Goal: Task Accomplishment & Management: Manage account settings

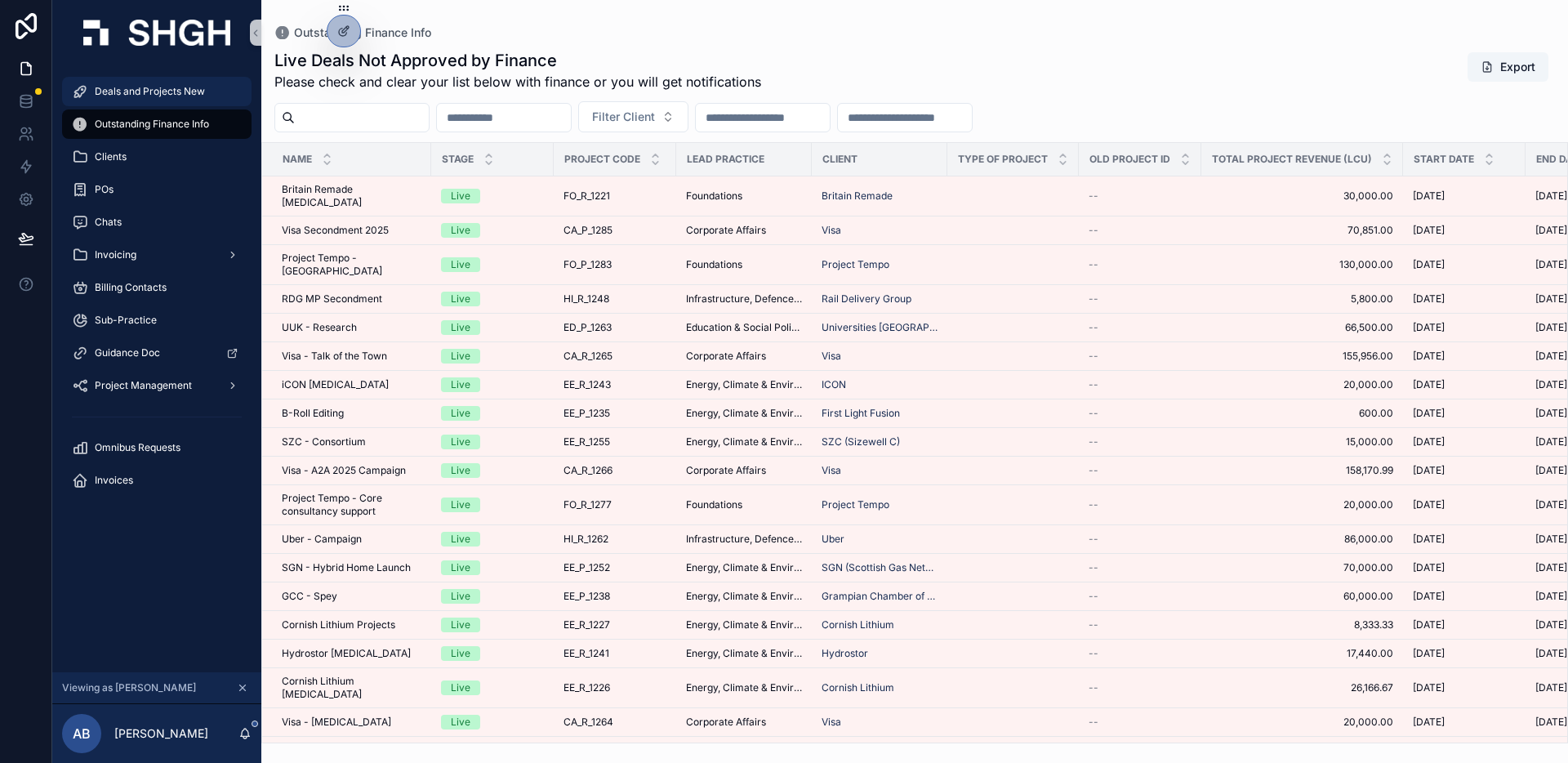
click at [175, 92] on span "Deals and Projects New" at bounding box center [149, 91] width 110 height 13
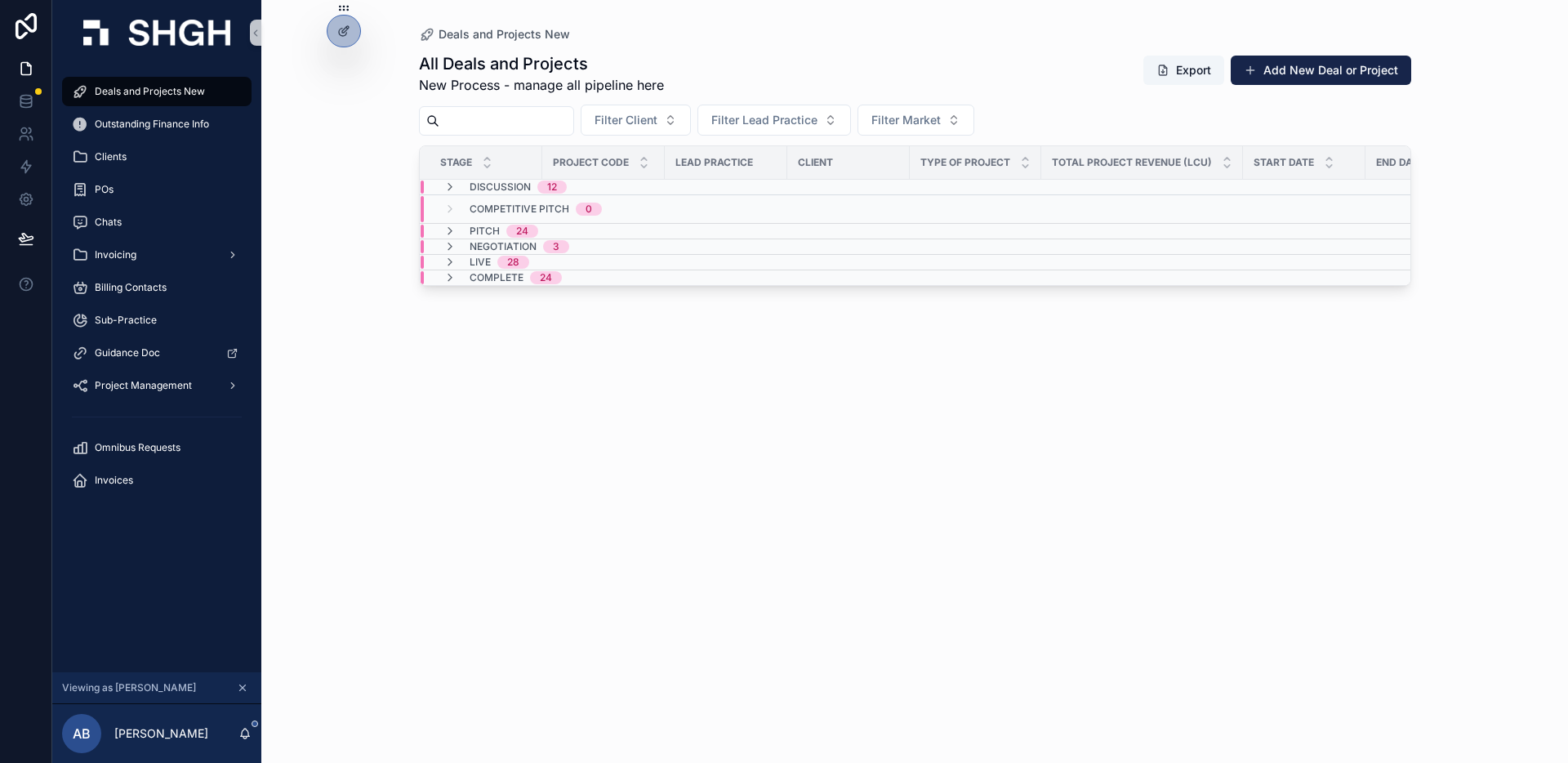
click at [542, 259] on div "Live 28" at bounding box center [487, 262] width 125 height 13
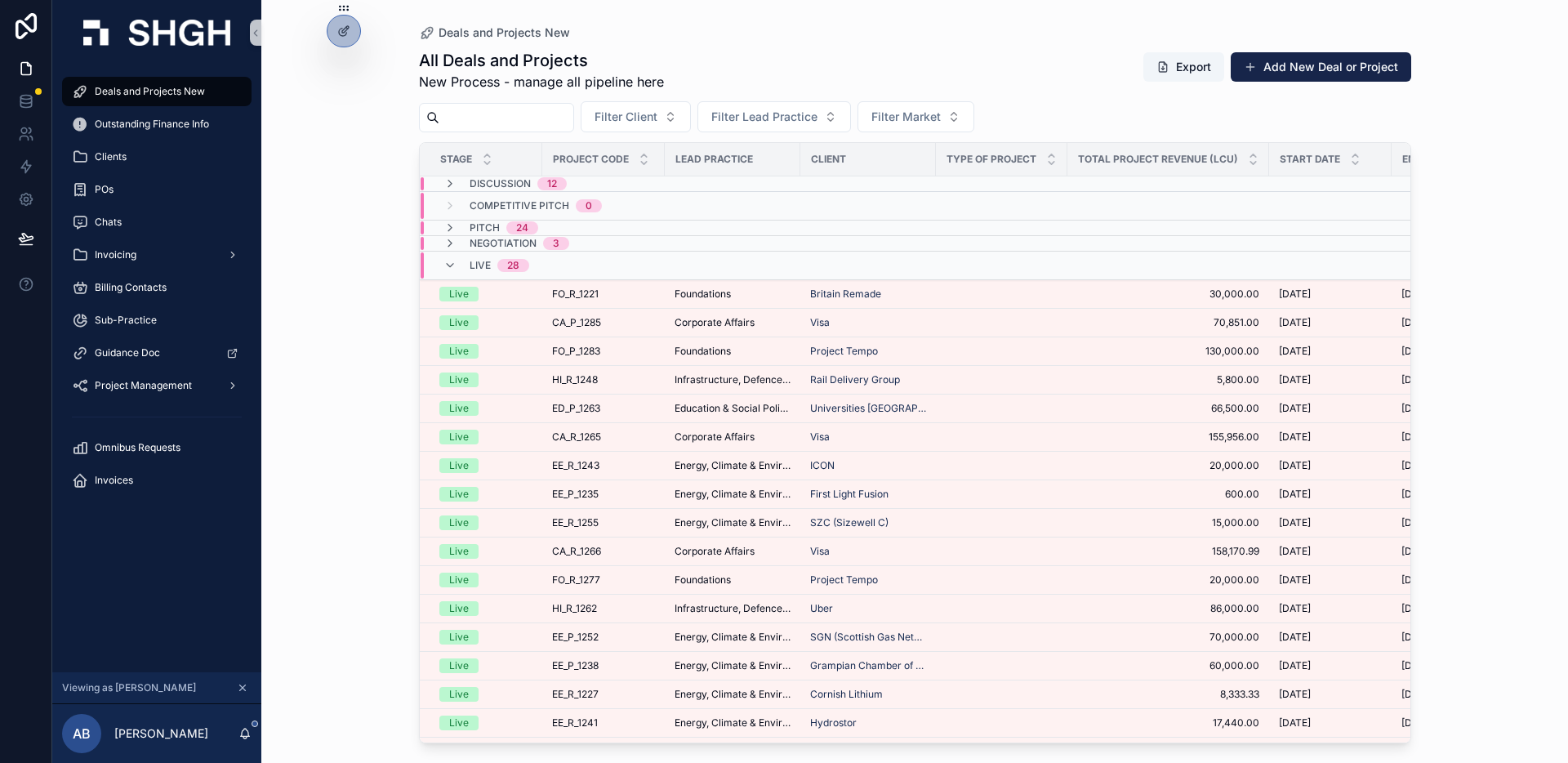
click at [542, 259] on div "Live 28" at bounding box center [487, 266] width 125 height 26
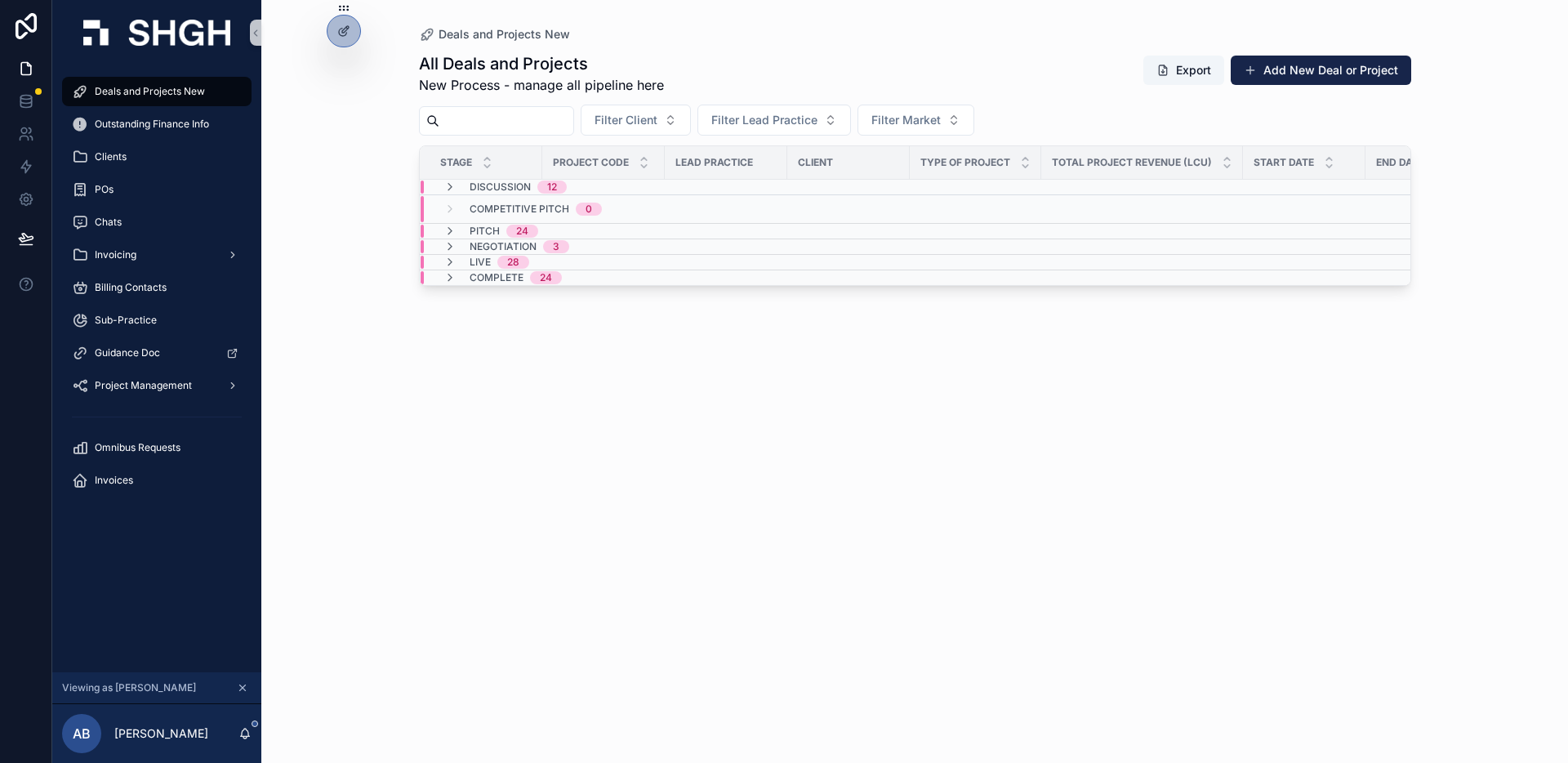
click at [541, 259] on div "Live 28" at bounding box center [487, 262] width 125 height 13
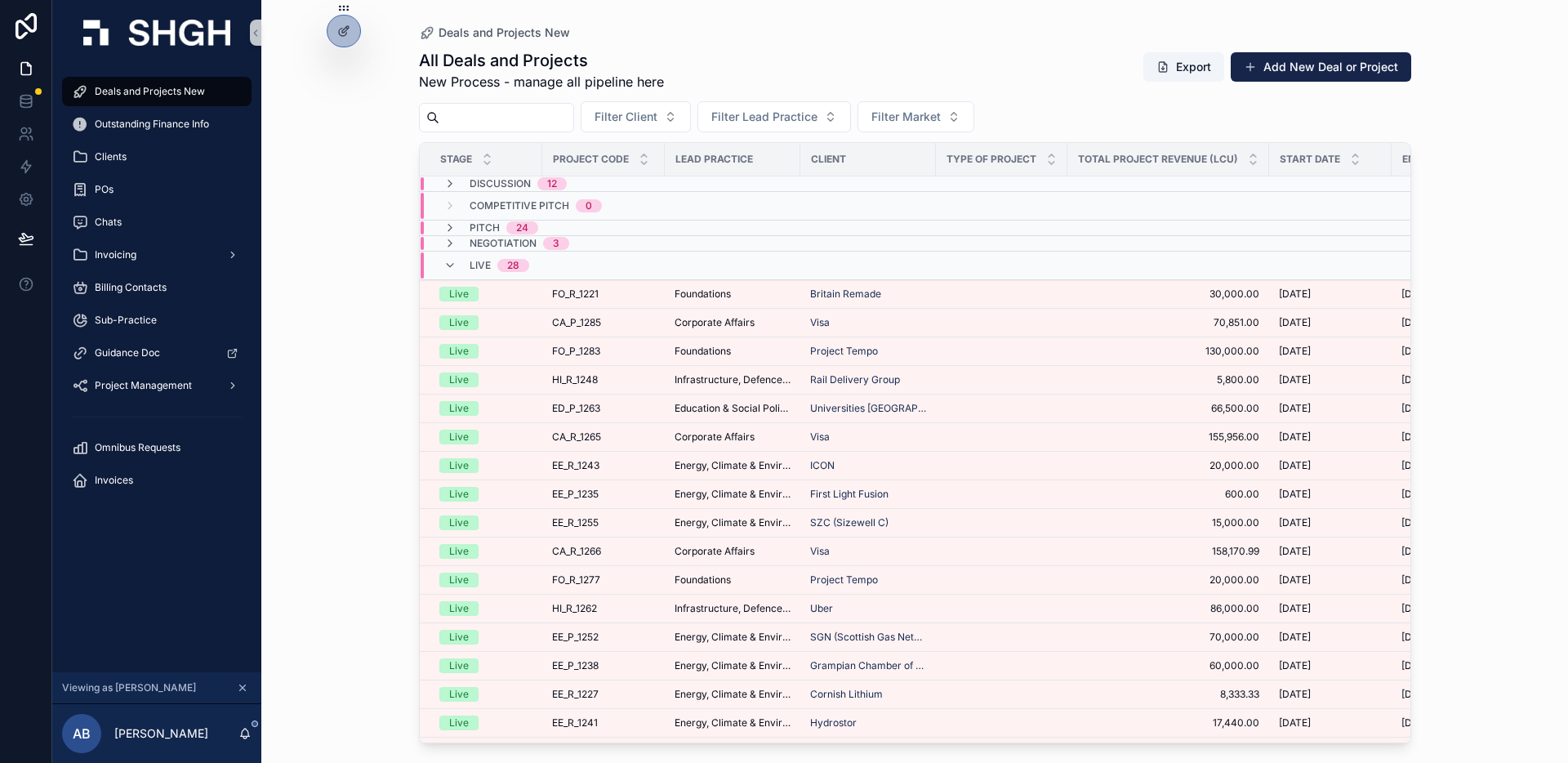
click at [541, 259] on div "Live 28" at bounding box center [487, 266] width 125 height 26
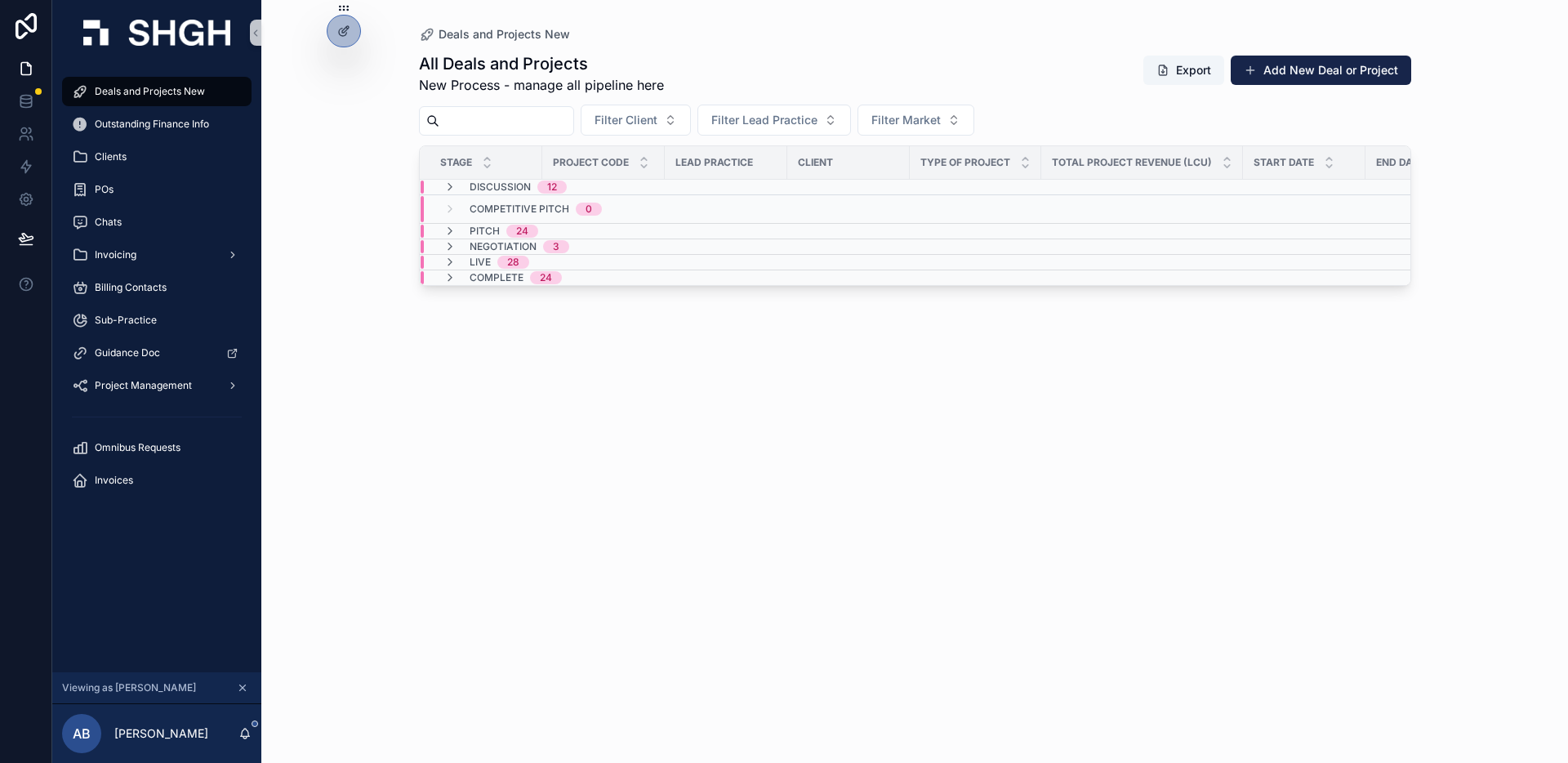
click at [541, 259] on div "Live 28" at bounding box center [487, 262] width 125 height 13
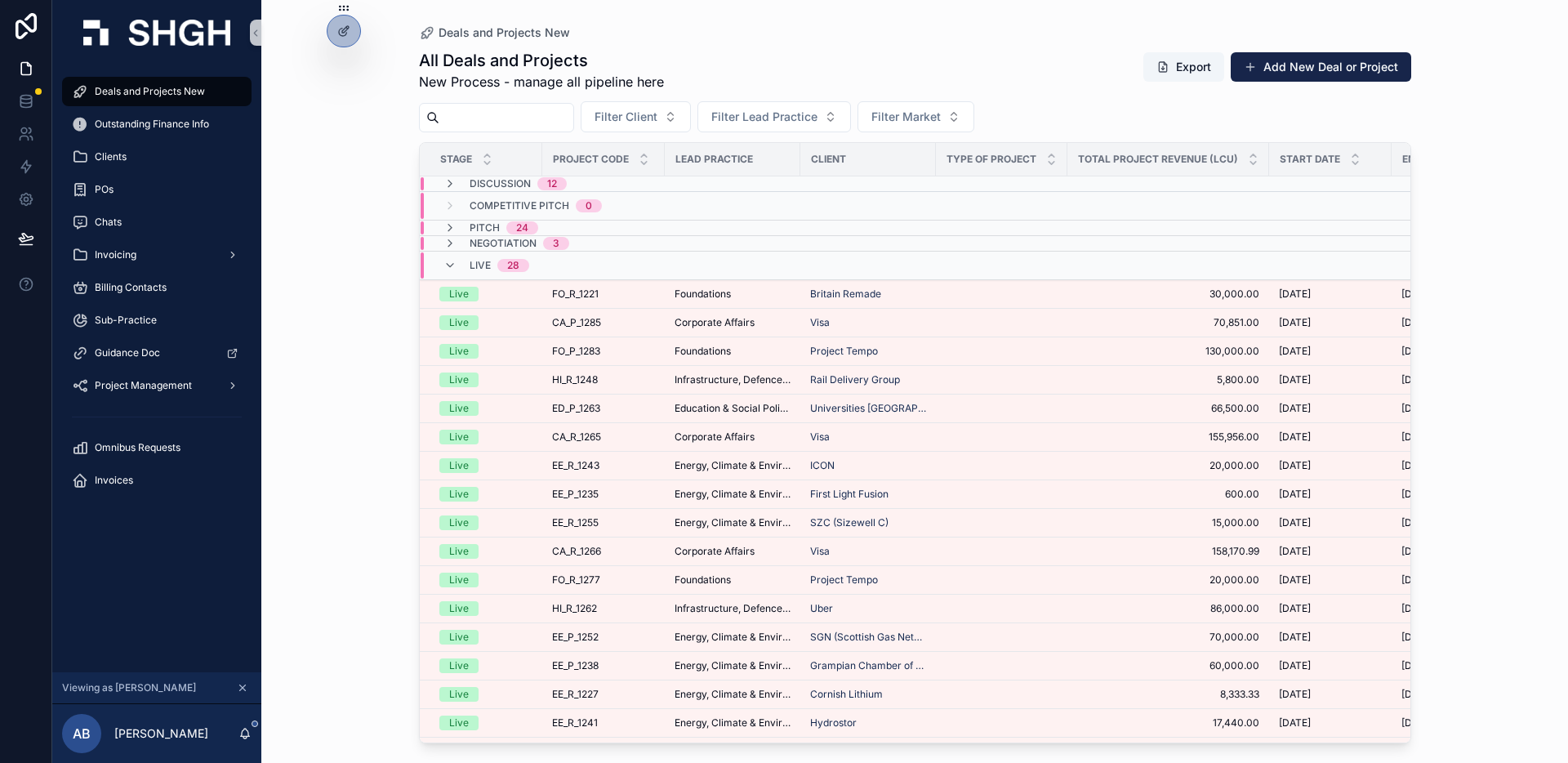
click at [541, 259] on div "Live 28" at bounding box center [487, 266] width 125 height 26
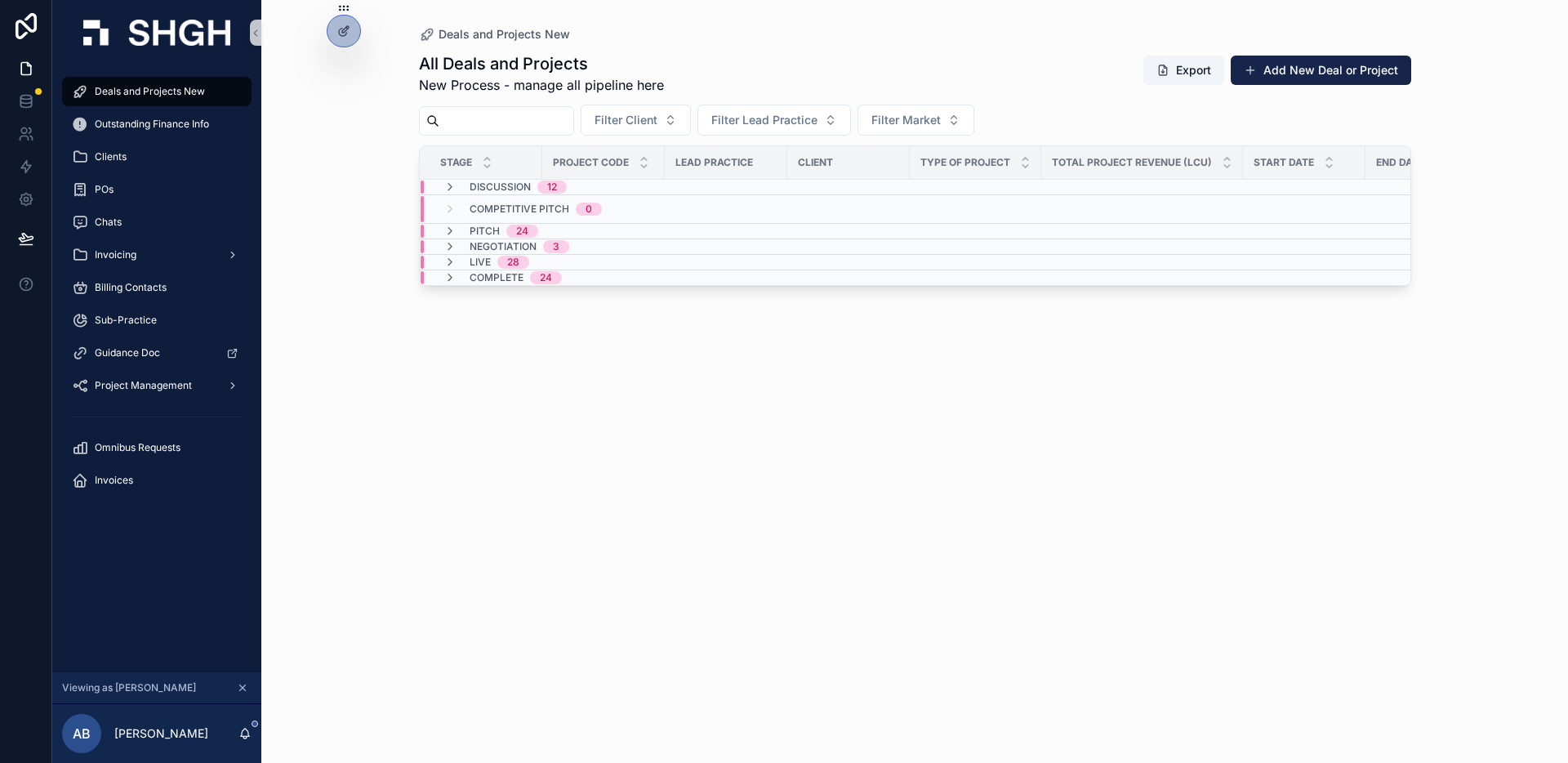
click at [384, 296] on div "Deals and Projects New All Deals and Projects New Process - manage all pipeline…" at bounding box center [915, 381] width 1307 height 763
click at [356, 248] on div "Deals and Projects New All Deals and Projects New Process - manage all pipeline…" at bounding box center [915, 381] width 1307 height 763
click at [175, 126] on span "Outstanding Finance Info" at bounding box center [152, 123] width 115 height 13
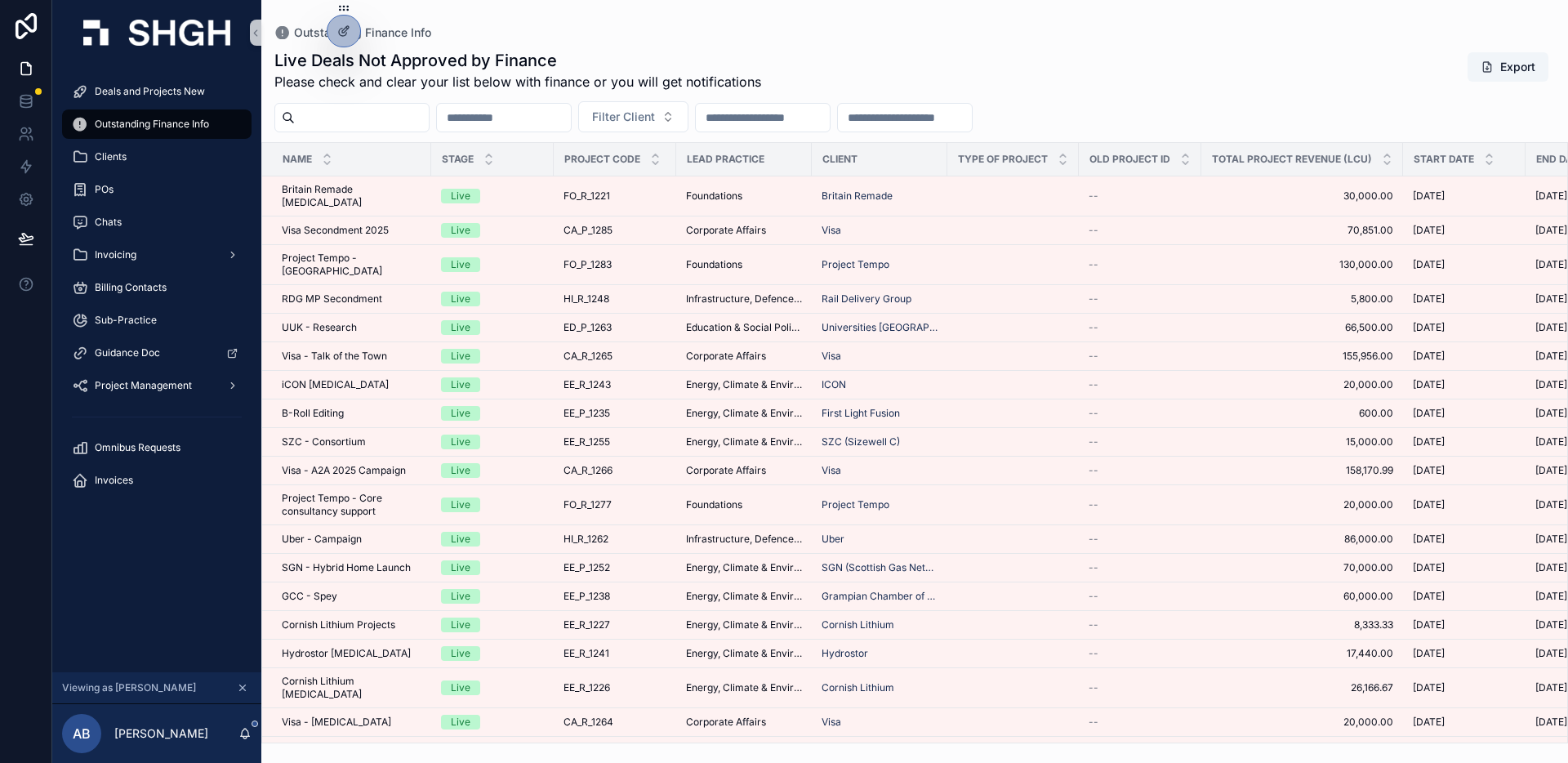
click at [794, 94] on div "Live Deals Not Approved by Finance Please check and clear your list below with …" at bounding box center [915, 391] width 1307 height 704
click at [347, 41] on div at bounding box center [343, 31] width 33 height 31
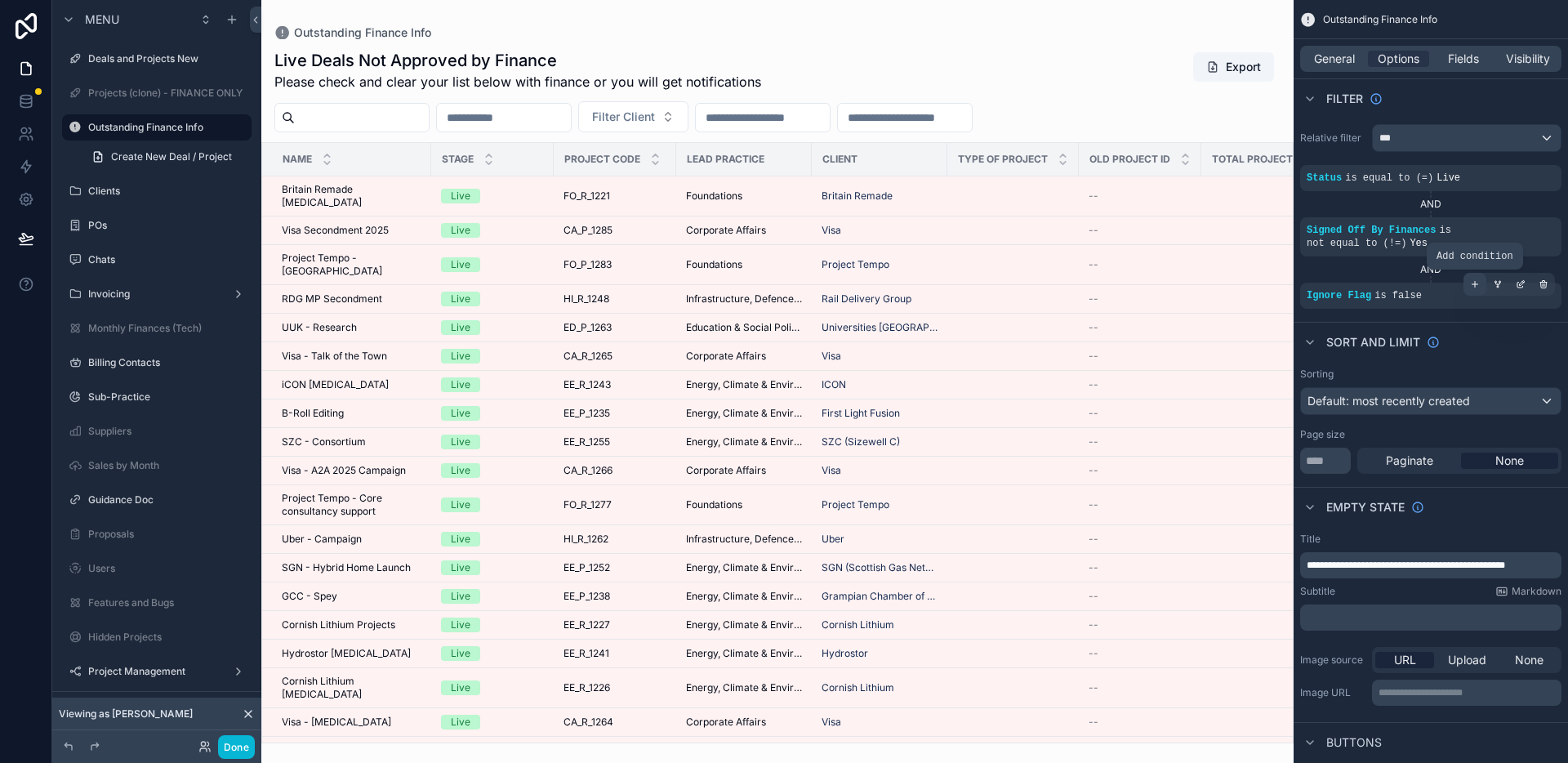
click at [1473, 284] on icon "scrollable content" at bounding box center [1475, 284] width 5 height 0
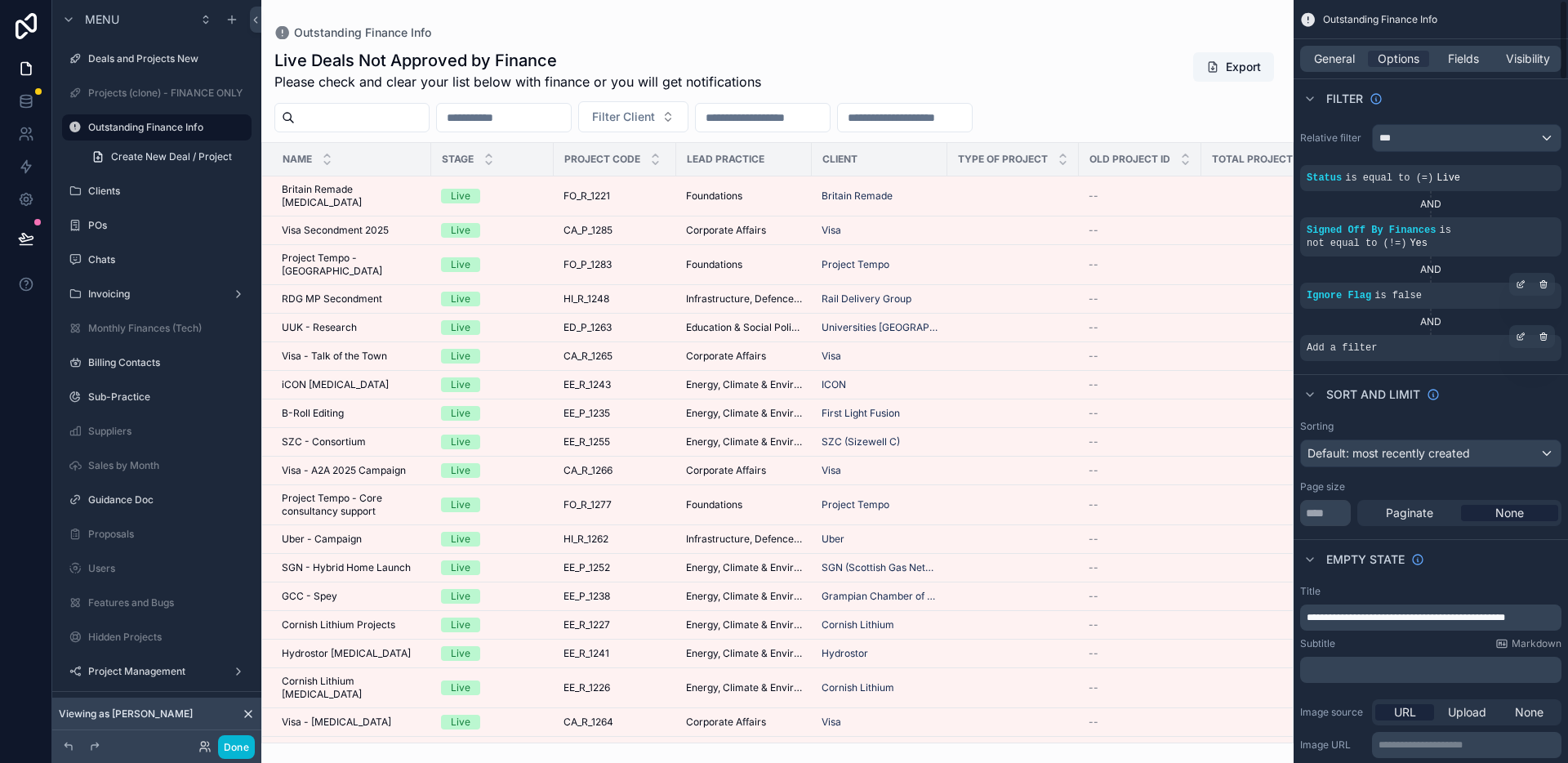
click at [1444, 355] on div "Add a filter" at bounding box center [1430, 348] width 261 height 26
click at [1528, 341] on div "scrollable content" at bounding box center [1520, 337] width 23 height 23
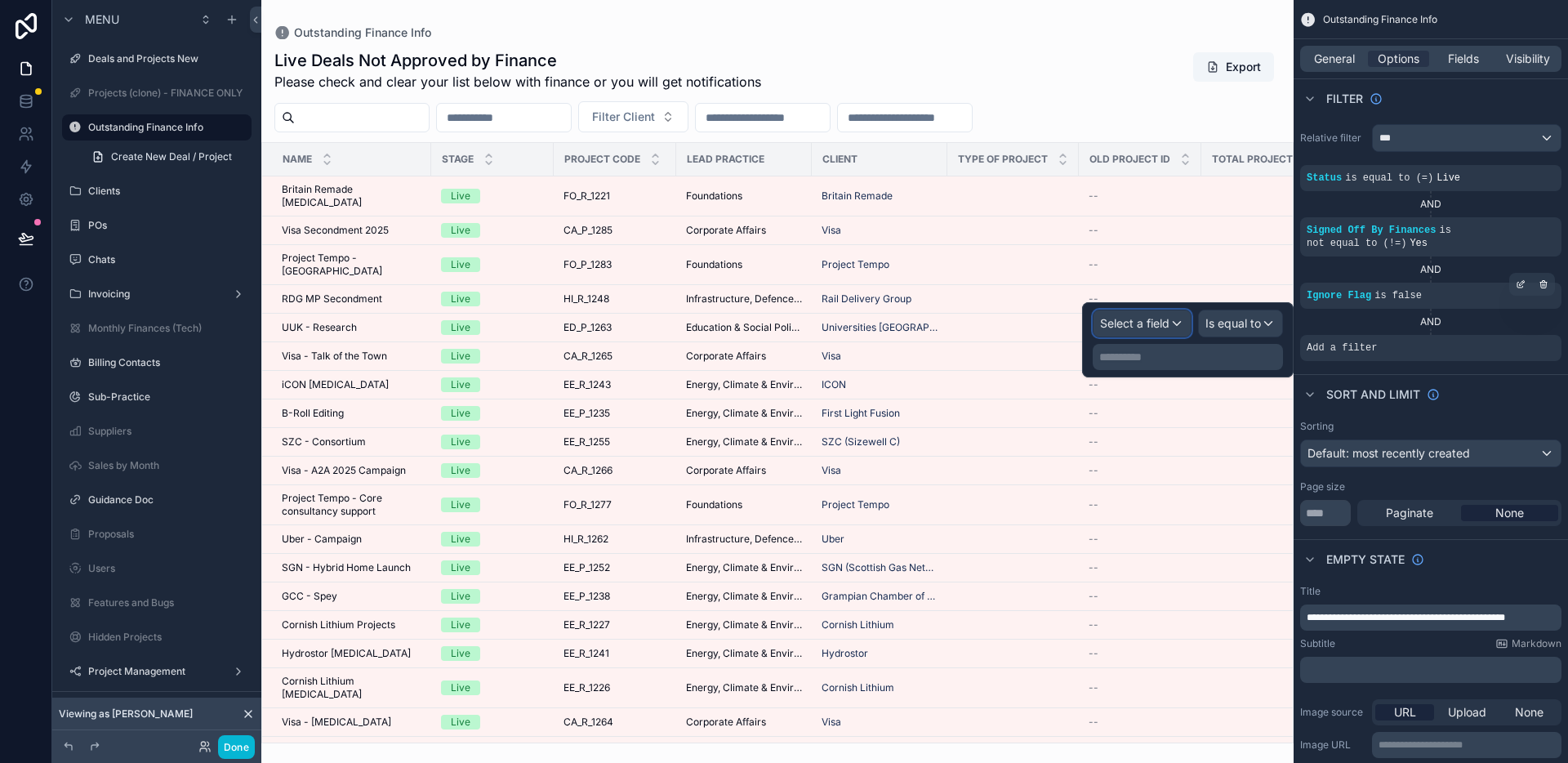
click at [1164, 325] on span "Select a field" at bounding box center [1134, 323] width 70 height 14
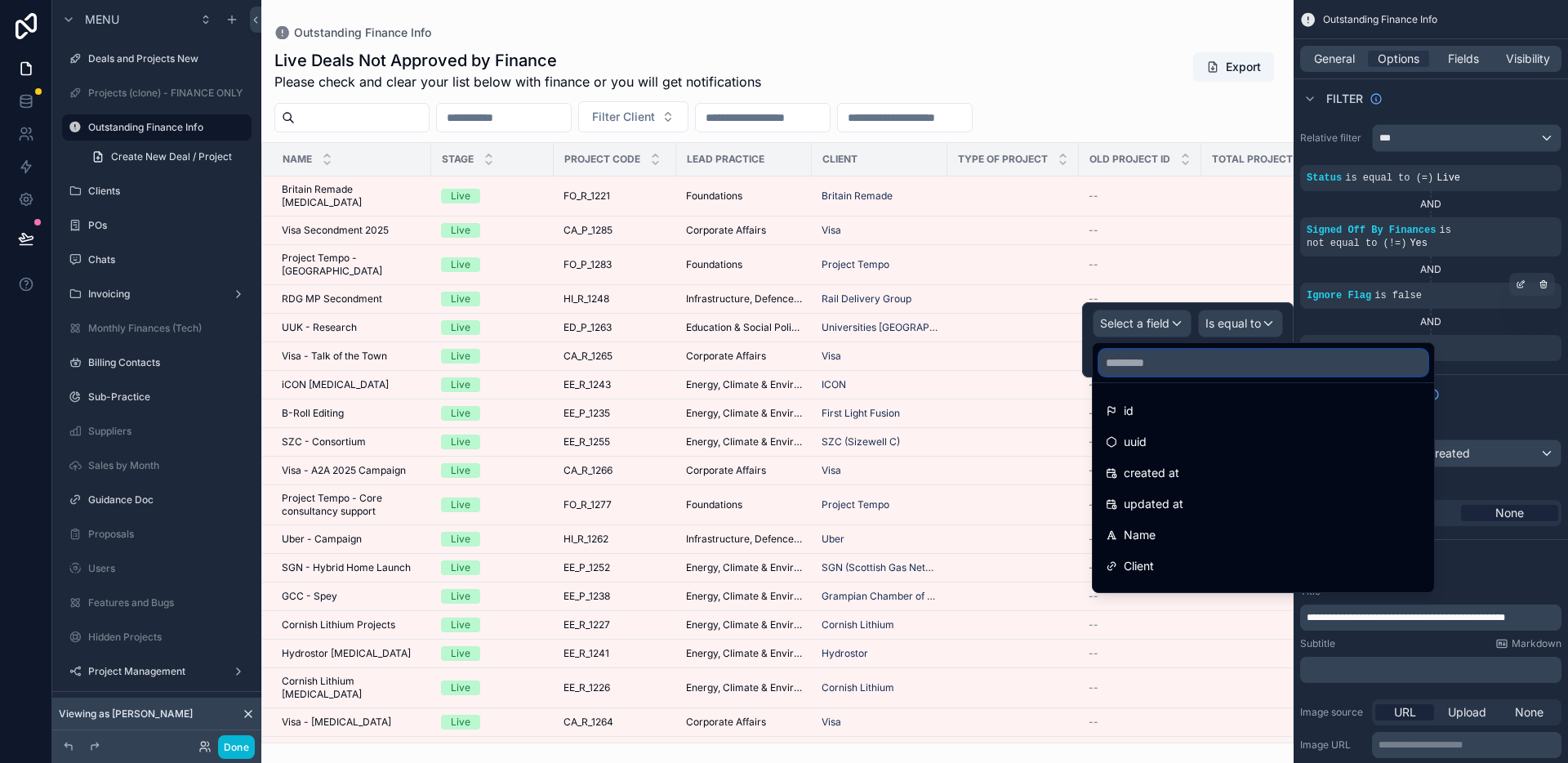
click at [1188, 372] on input "text" at bounding box center [1263, 363] width 328 height 26
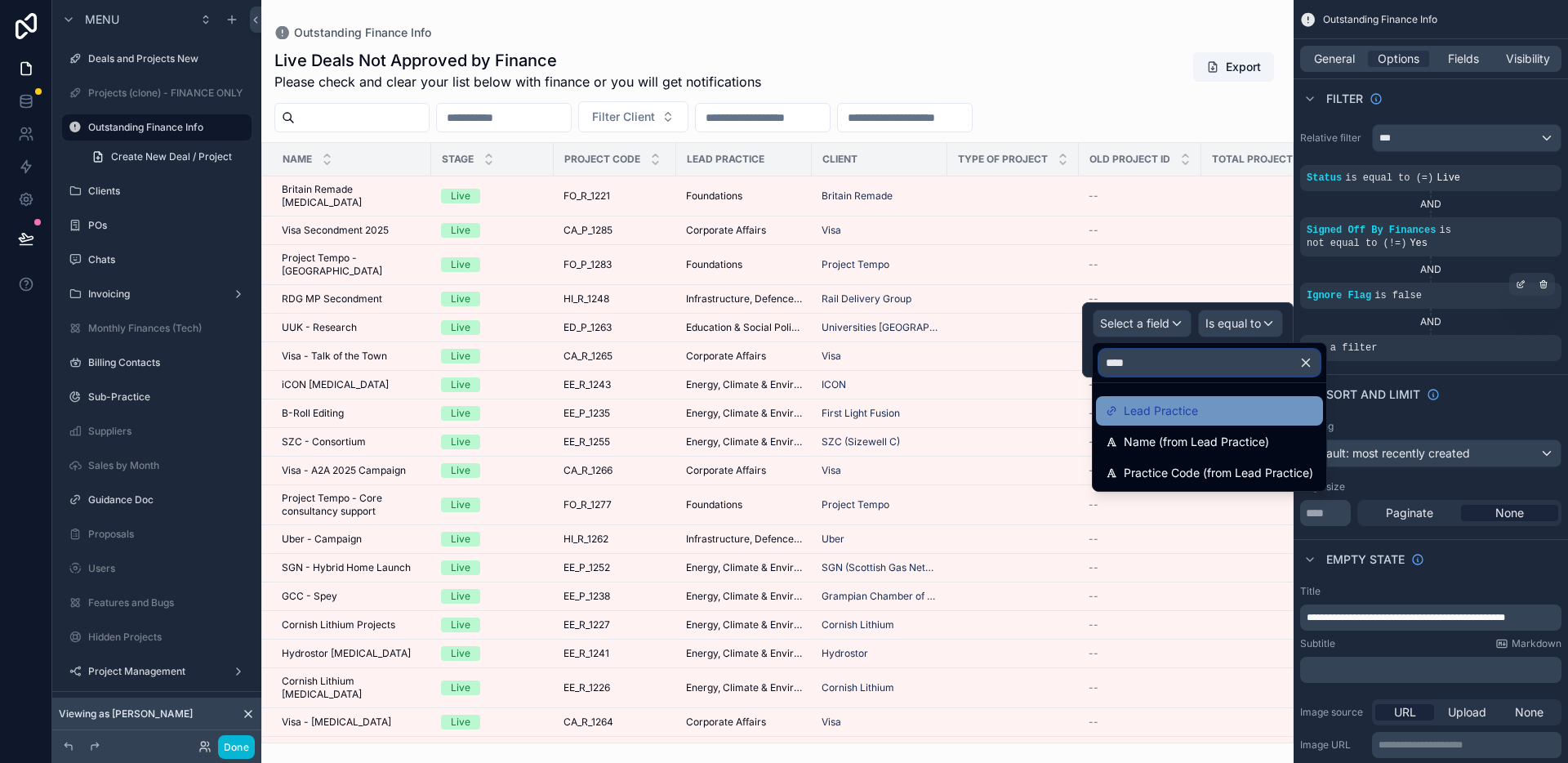
type input "****"
click at [1182, 407] on span "Lead Practice" at bounding box center [1161, 411] width 74 height 19
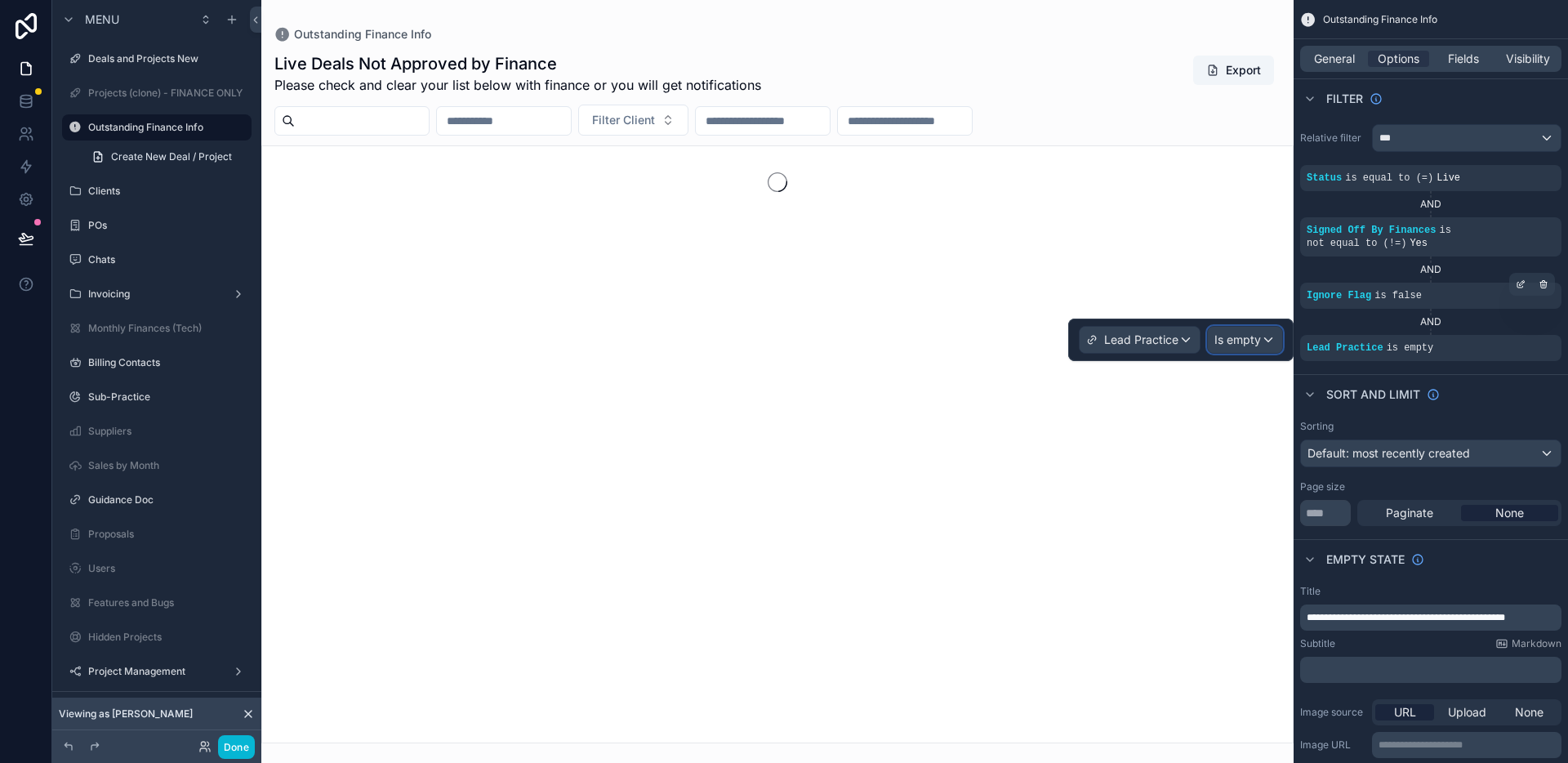
click at [1230, 339] on span "Is empty" at bounding box center [1237, 340] width 47 height 17
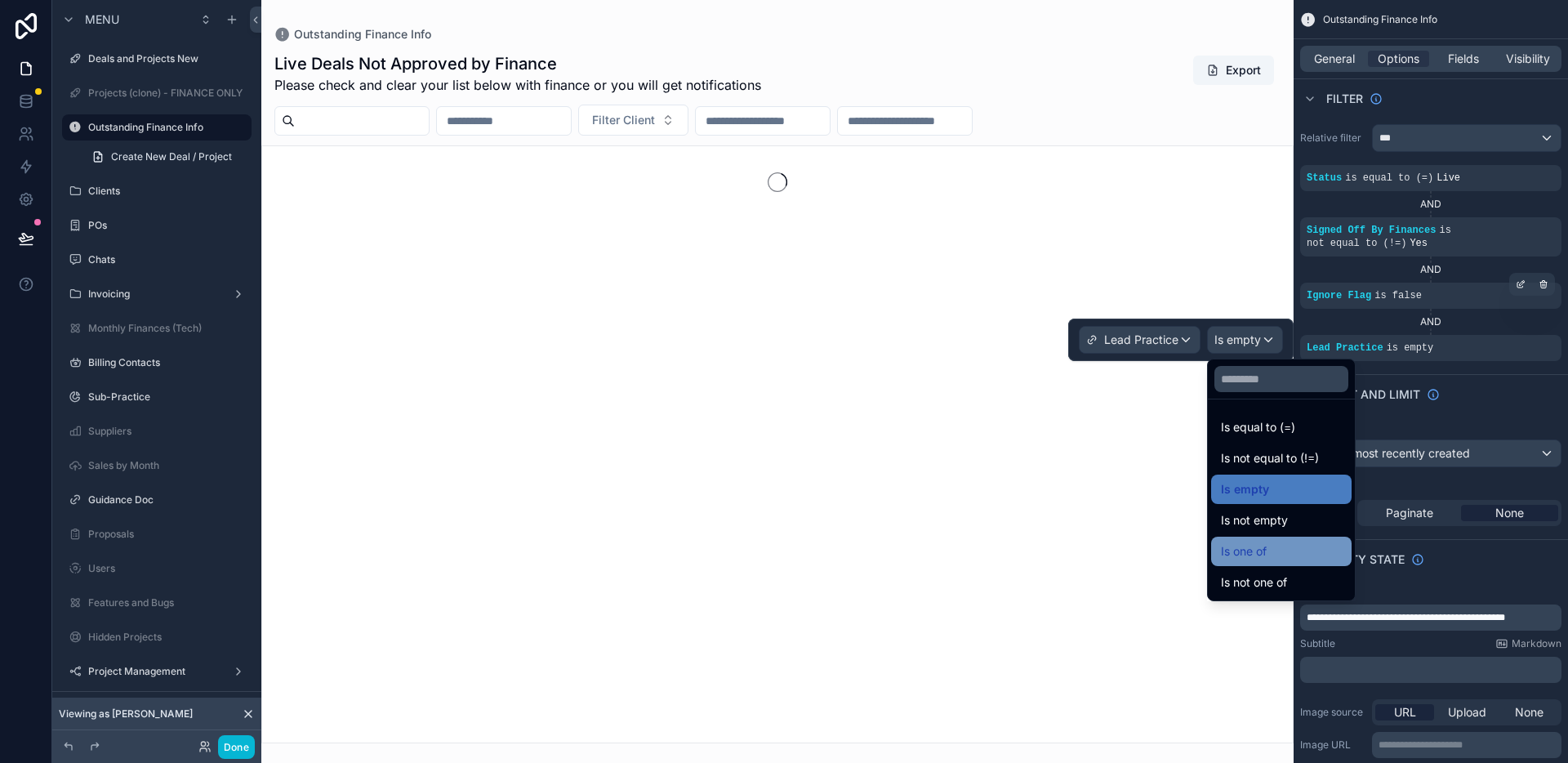
click at [1249, 552] on span "Is one of" at bounding box center [1243, 551] width 46 height 19
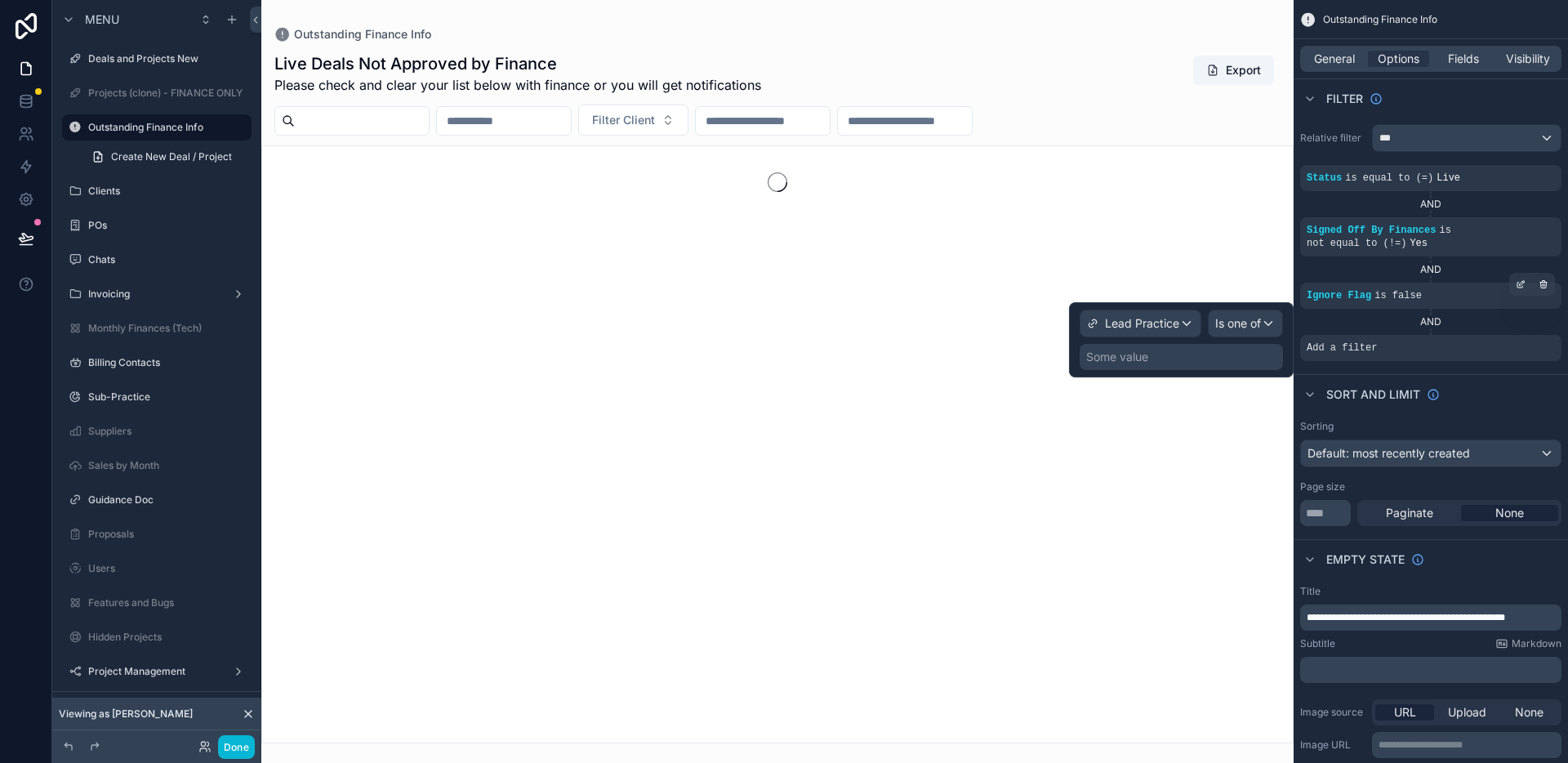
click at [1179, 348] on div "Some value" at bounding box center [1181, 357] width 204 height 26
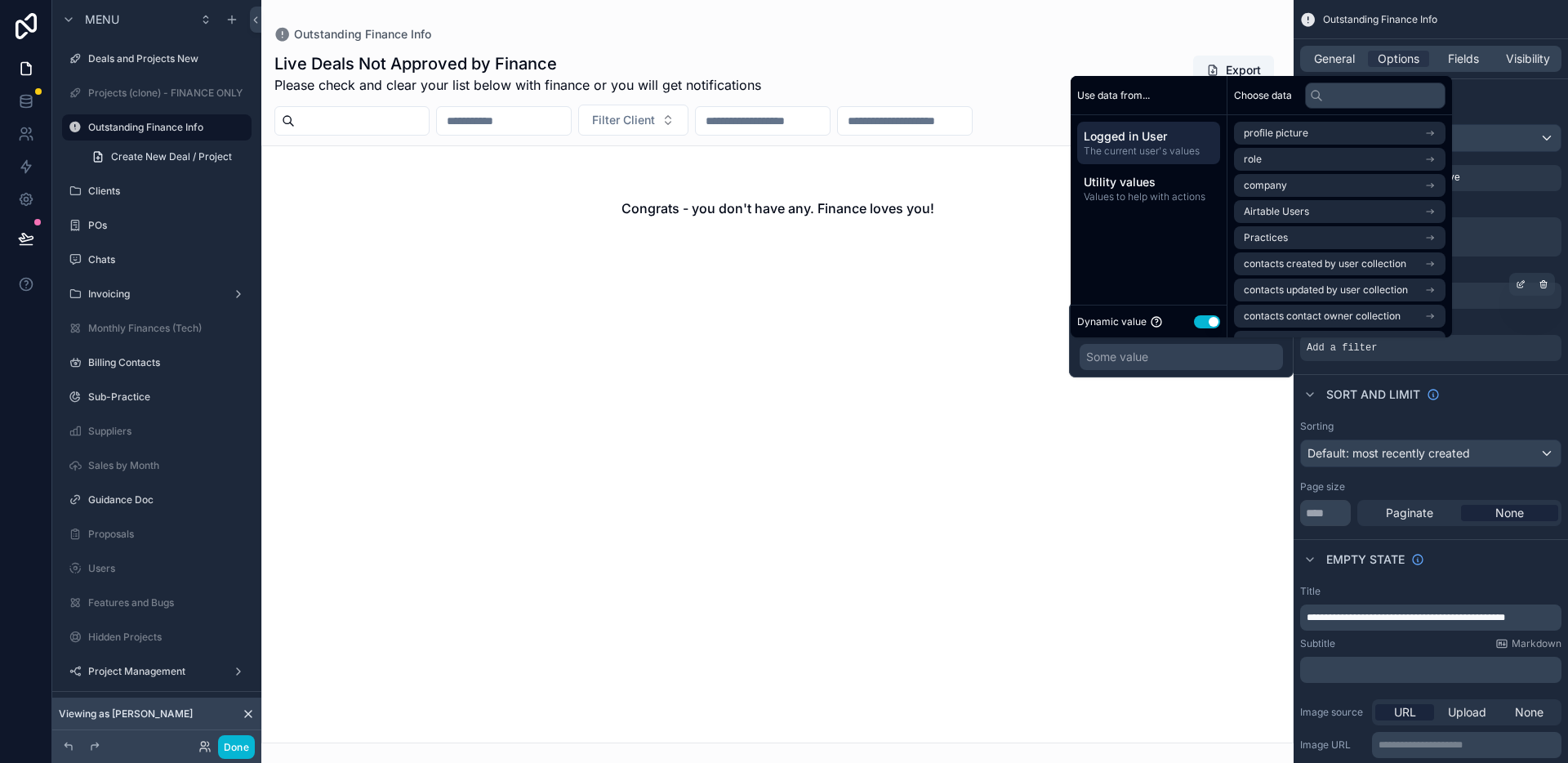
click at [1142, 145] on span "The current user's values" at bounding box center [1148, 151] width 130 height 13
click at [1260, 210] on span "Airtable Users" at bounding box center [1276, 211] width 65 height 13
click at [1297, 163] on li "Practices" at bounding box center [1340, 162] width 212 height 23
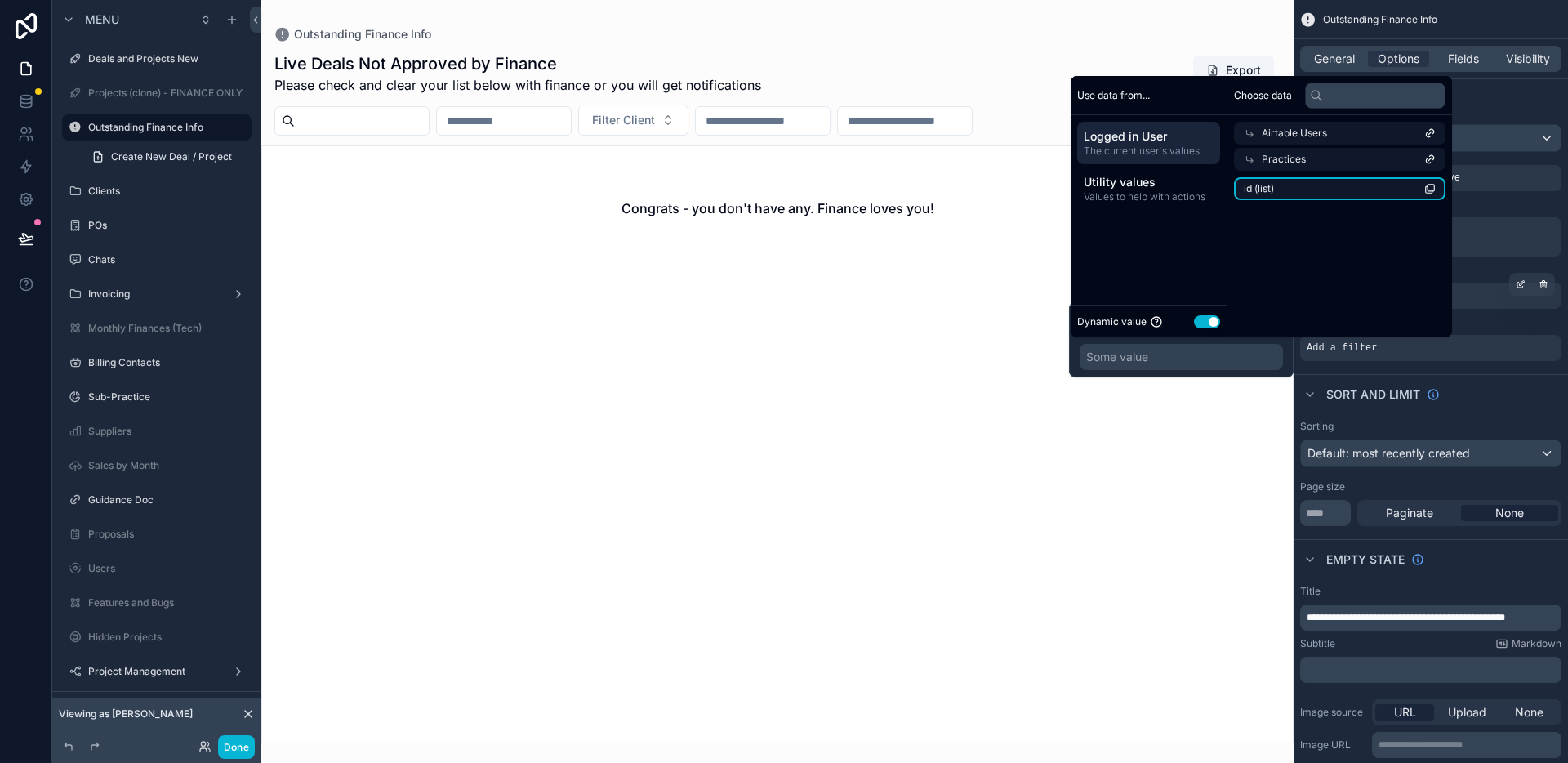
click at [1315, 186] on li "id (list)" at bounding box center [1340, 189] width 212 height 23
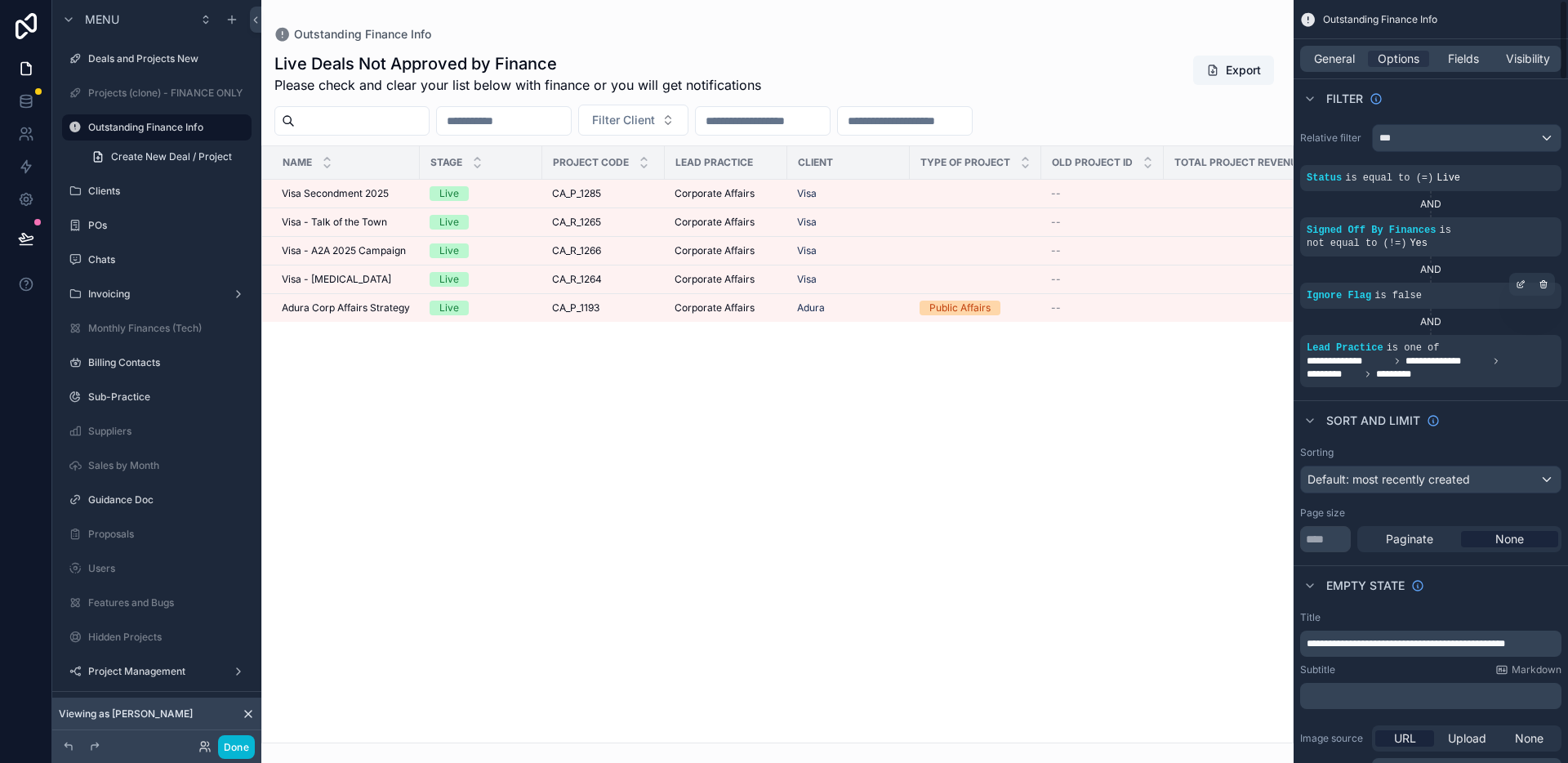
click at [1521, 403] on div "Sort And Limit" at bounding box center [1430, 420] width 274 height 39
click at [780, 442] on div "scrollable content" at bounding box center [777, 381] width 1032 height 763
click at [231, 745] on button "Done" at bounding box center [236, 746] width 37 height 24
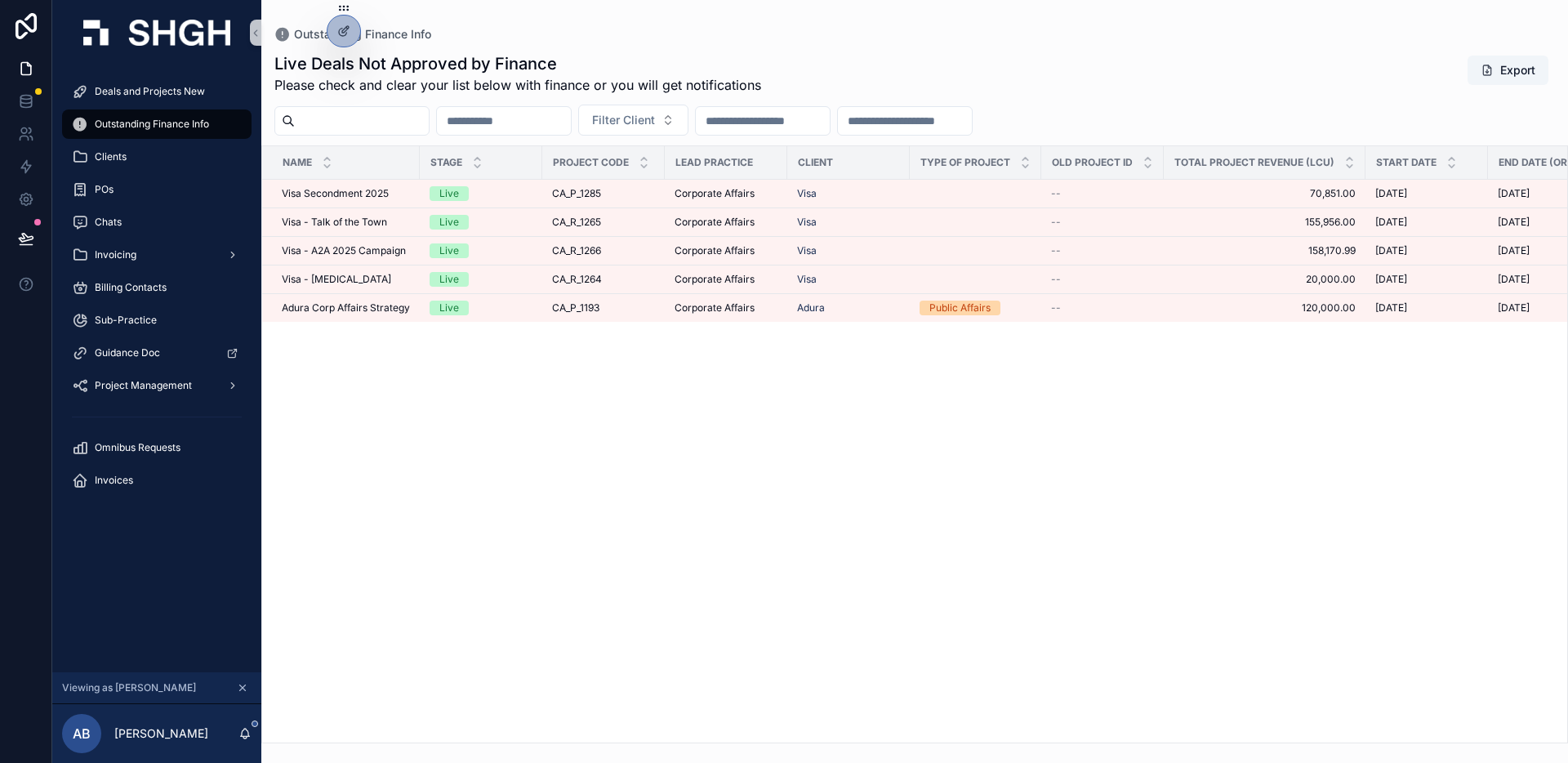
click at [411, 529] on div "Name Stage Project Code Lead Practice Client Type of Project Old Project ID Tot…" at bounding box center [915, 445] width 1305 height 596
click at [21, 233] on icon at bounding box center [26, 238] width 17 height 17
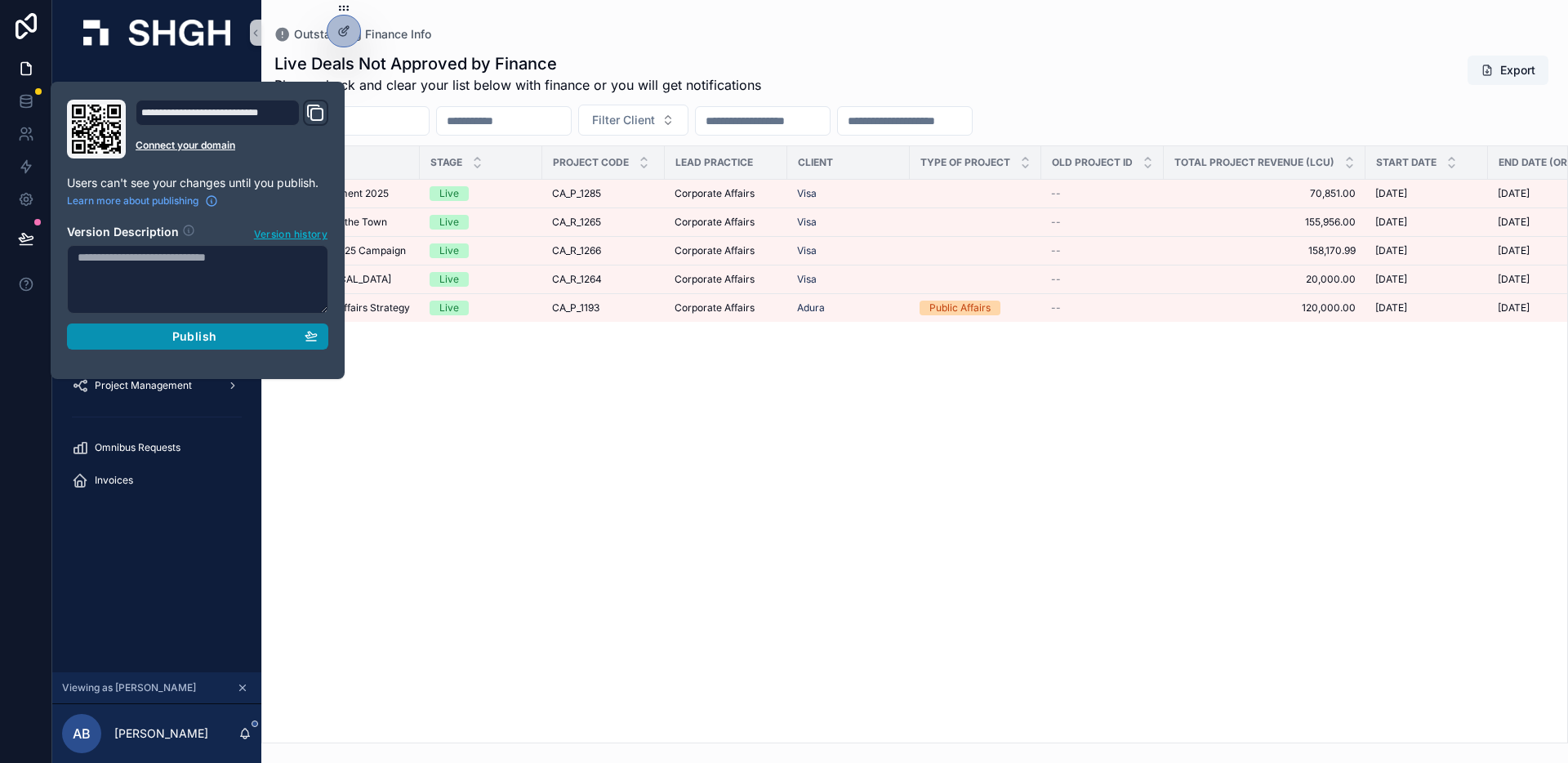
click at [160, 338] on div "Publish" at bounding box center [198, 336] width 240 height 15
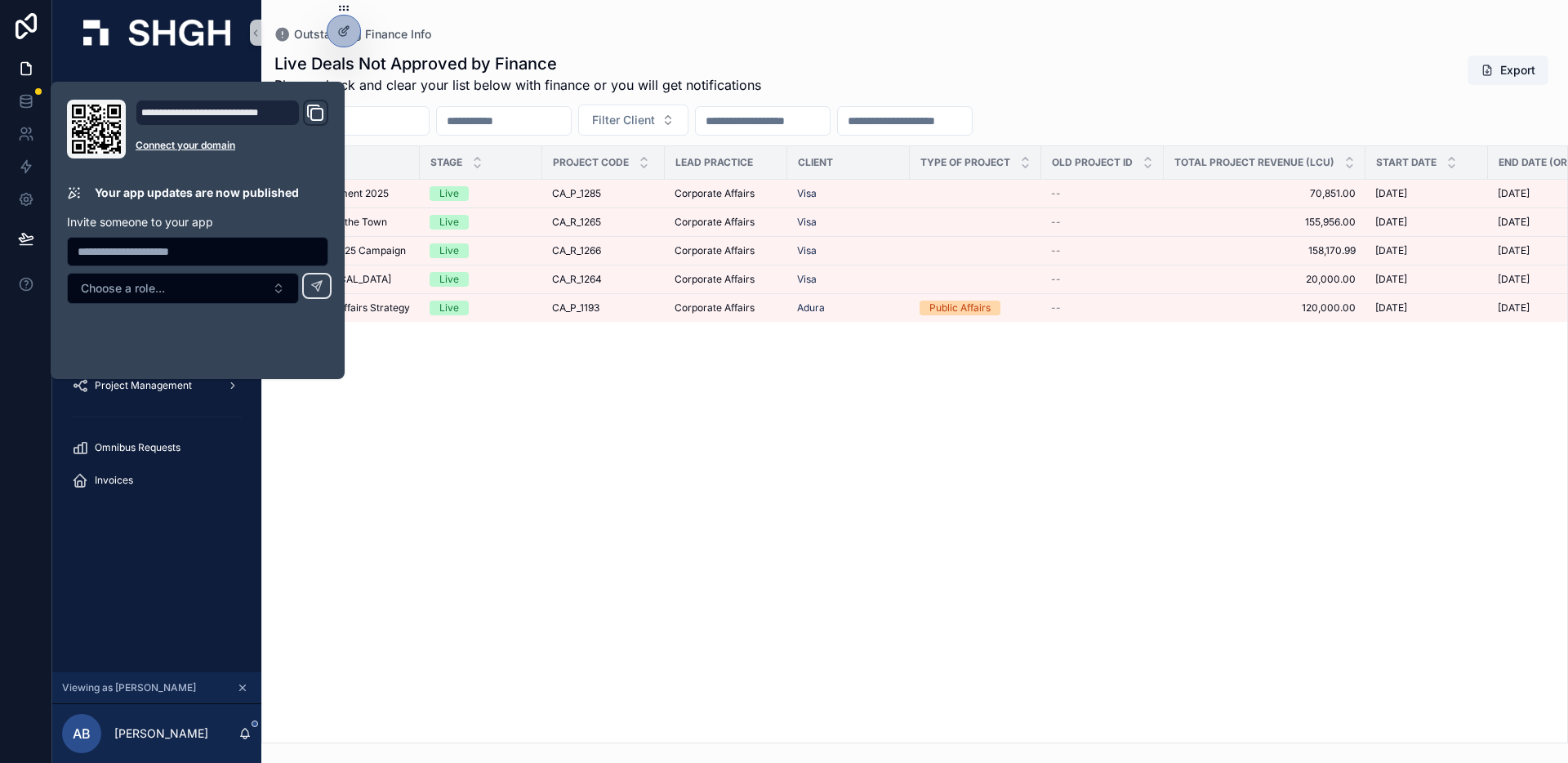
click at [407, 378] on div "Name Stage Project Code Lead Practice Client Type of Project Old Project ID Tot…" at bounding box center [915, 445] width 1305 height 596
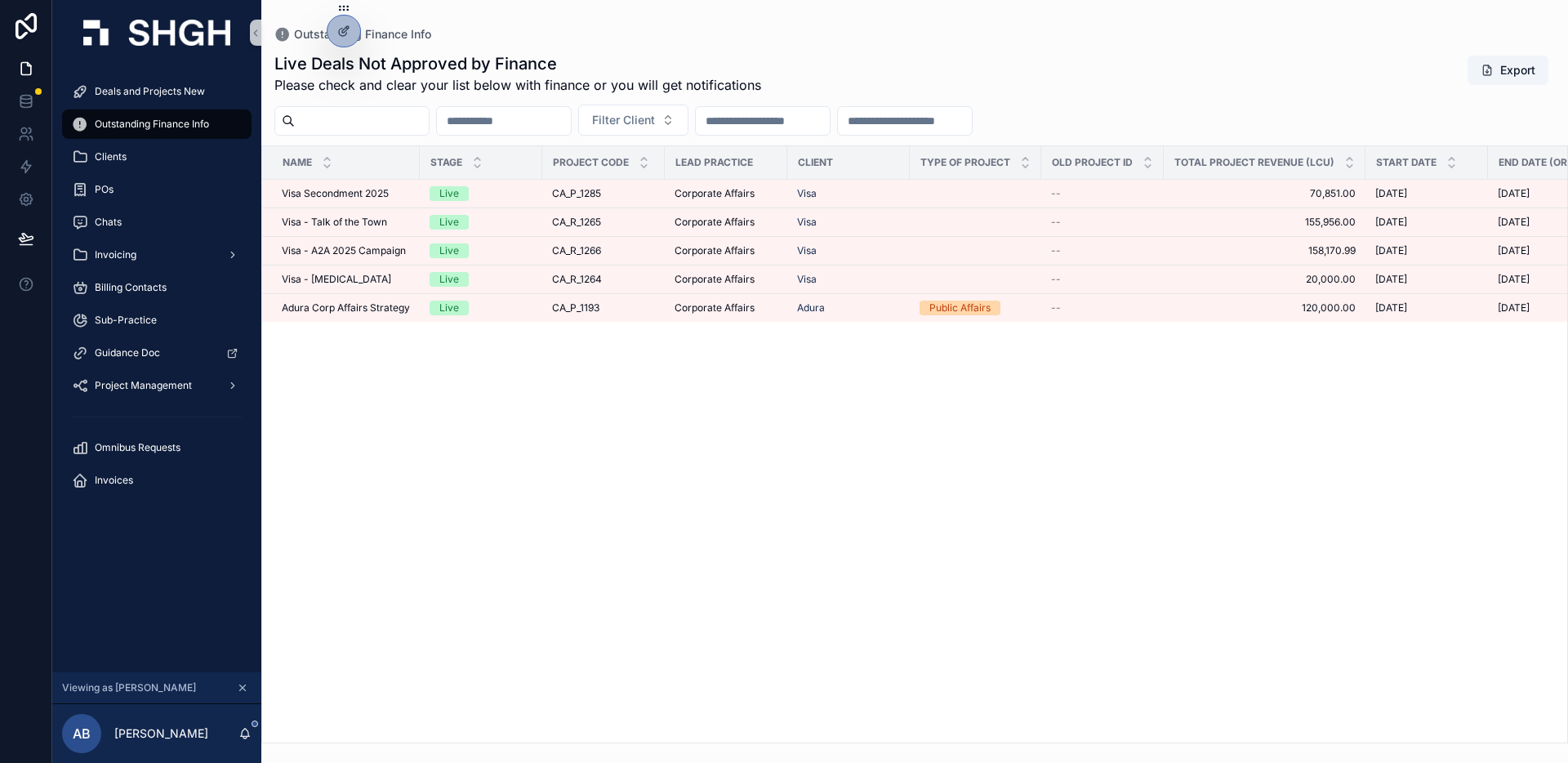
click at [472, 370] on div "Name Stage Project Code Lead Practice Client Type of Project Old Project ID Tot…" at bounding box center [915, 445] width 1305 height 596
click at [357, 410] on div "Name Stage Project Code Lead Practice Client Type of Project Old Project ID Tot…" at bounding box center [915, 445] width 1305 height 596
click at [147, 87] on span "Deals and Projects New" at bounding box center [149, 91] width 110 height 13
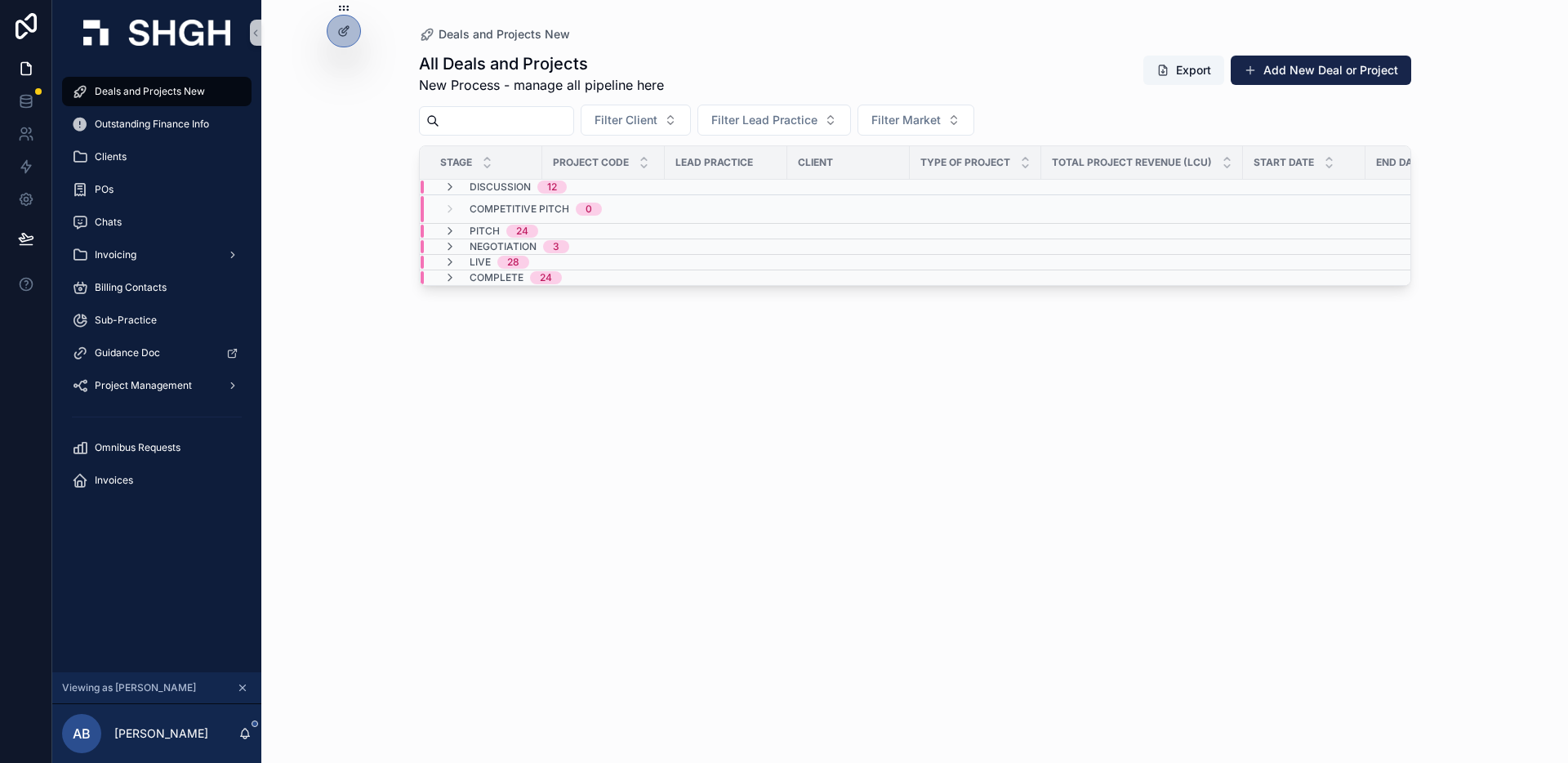
click at [359, 140] on div "Deals and Projects New All Deals and Projects New Process - manage all pipeline…" at bounding box center [915, 381] width 1307 height 763
click at [840, 457] on div "All Deals and Projects New Process - manage all pipeline here Export Add New De…" at bounding box center [915, 393] width 992 height 700
click at [33, 108] on icon at bounding box center [26, 101] width 17 height 17
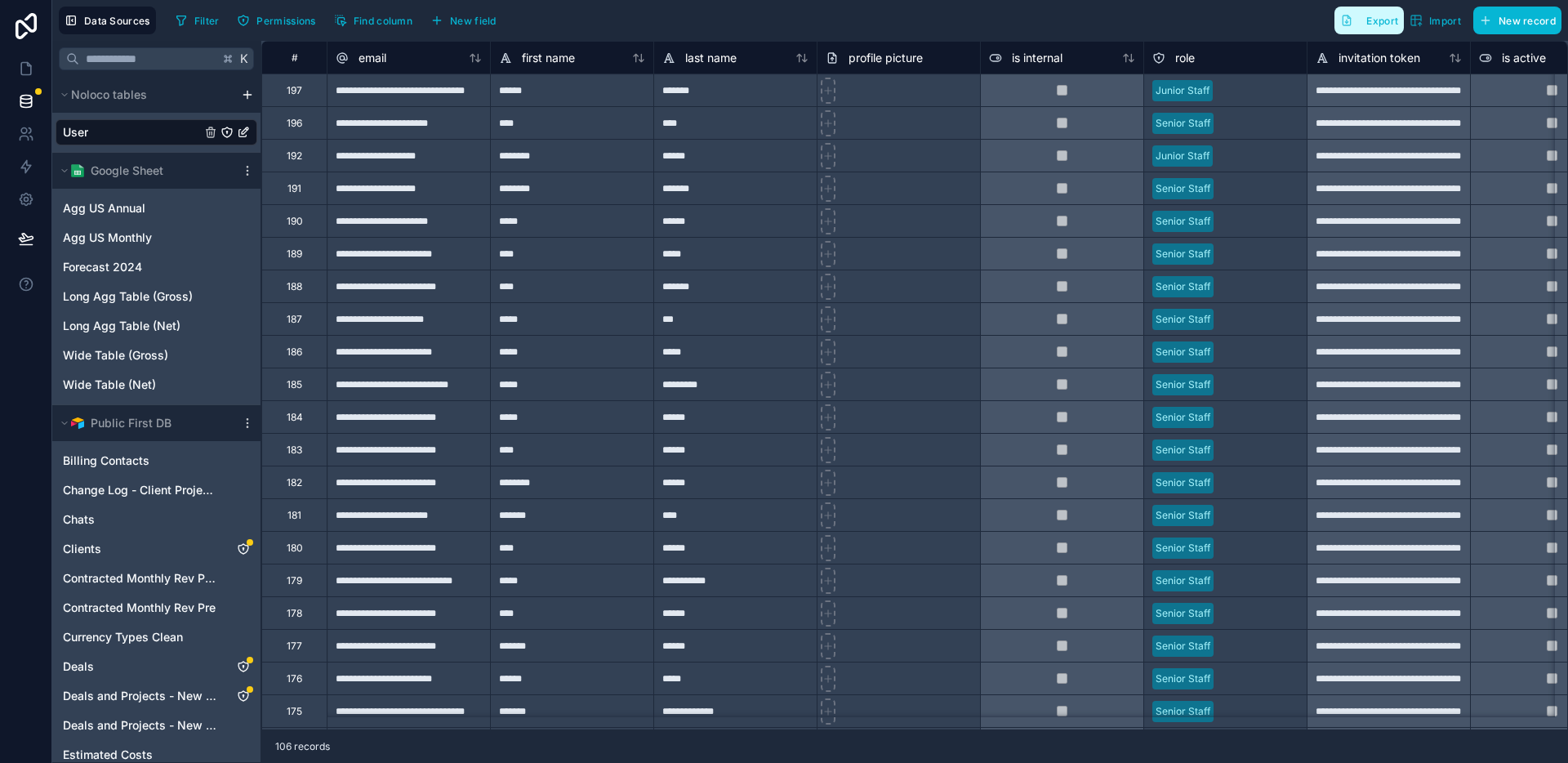
click at [1370, 26] on button "Export" at bounding box center [1369, 19] width 70 height 27
click at [26, 67] on icon at bounding box center [26, 69] width 17 height 17
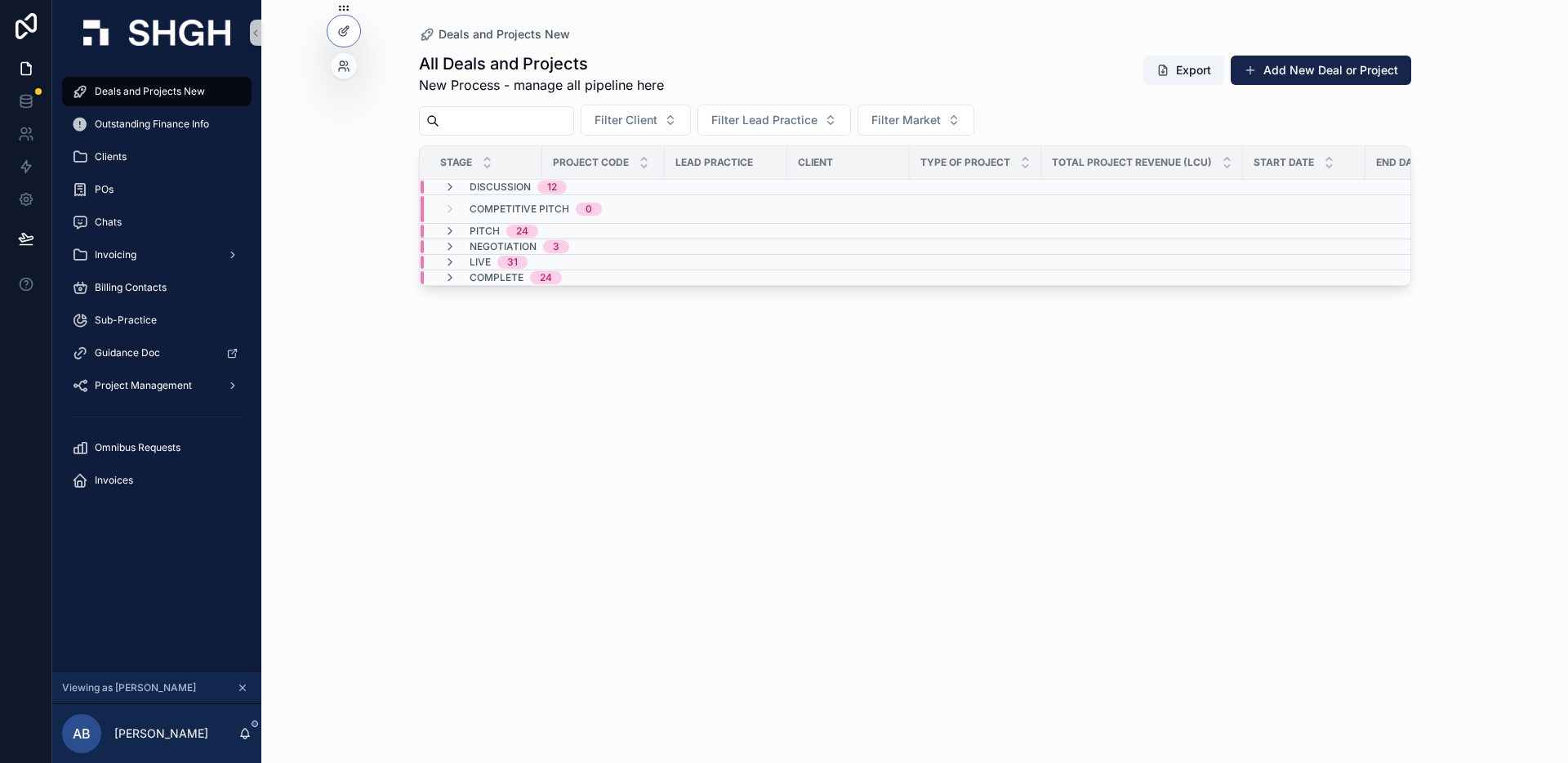
click at [351, 61] on div at bounding box center [344, 66] width 26 height 26
click at [343, 73] on div at bounding box center [344, 66] width 26 height 26
click at [347, 68] on icon at bounding box center [348, 70] width 2 height 4
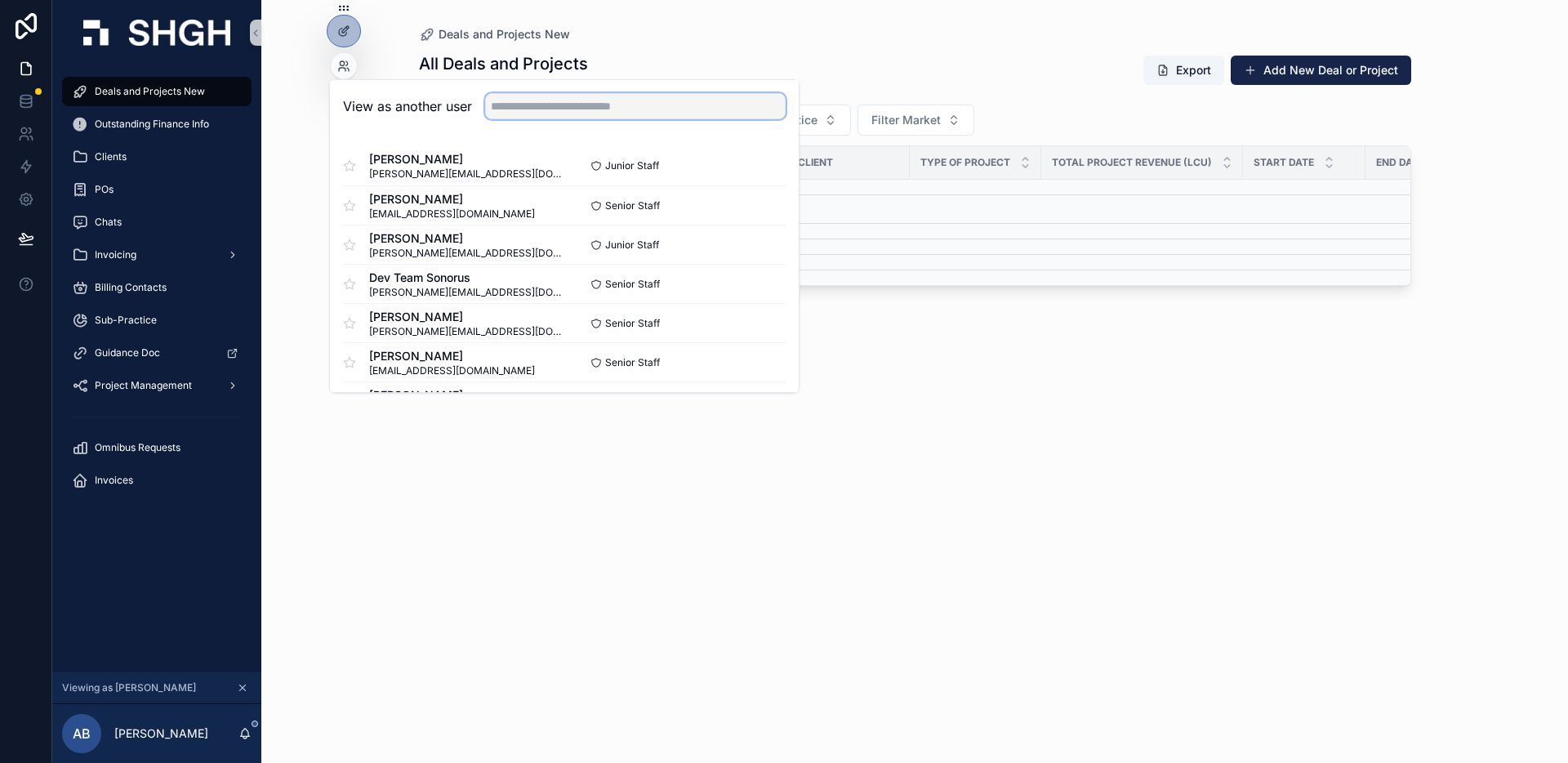
click at [537, 109] on input "text" at bounding box center [635, 107] width 301 height 26
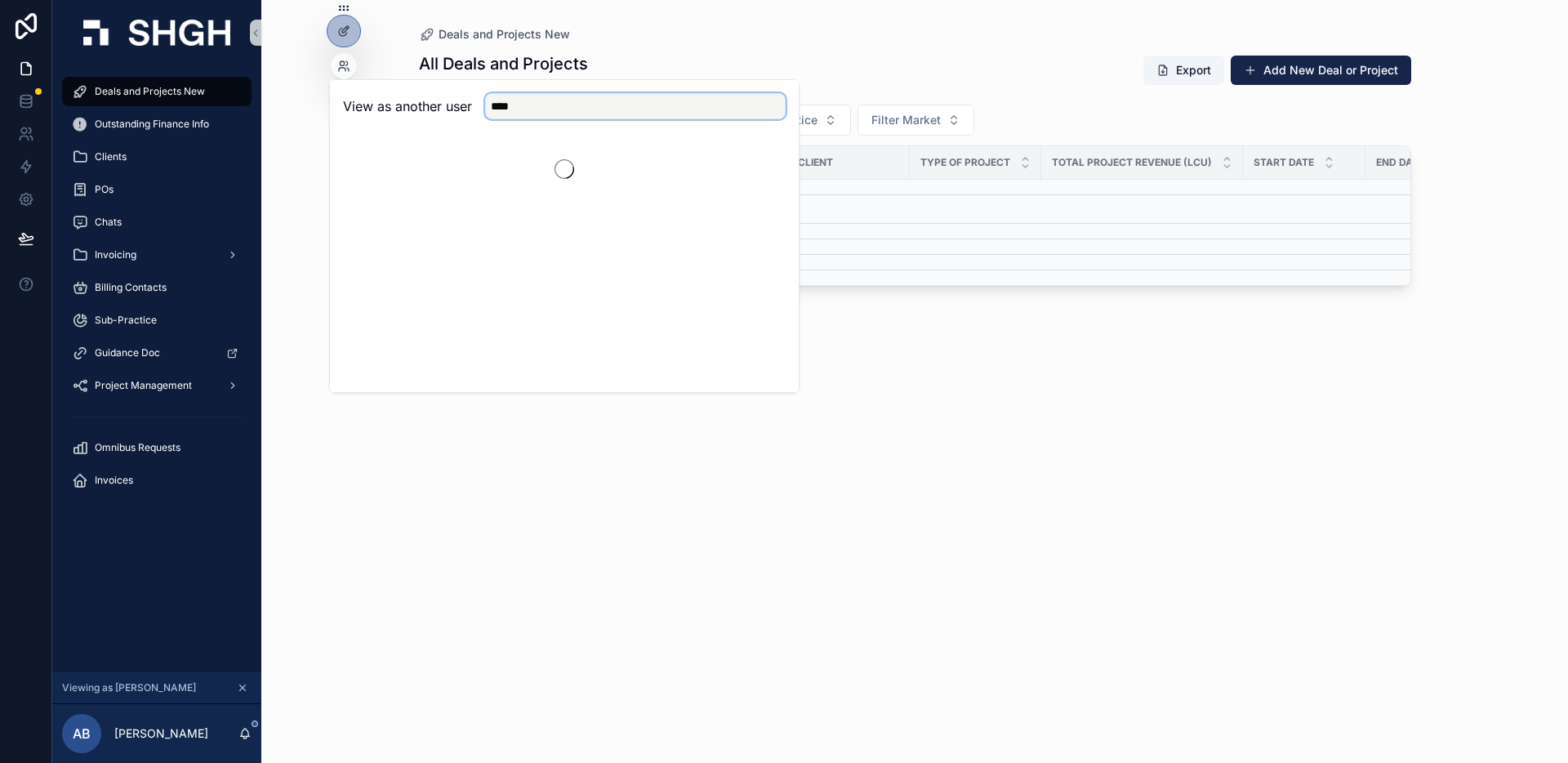
type input "****"
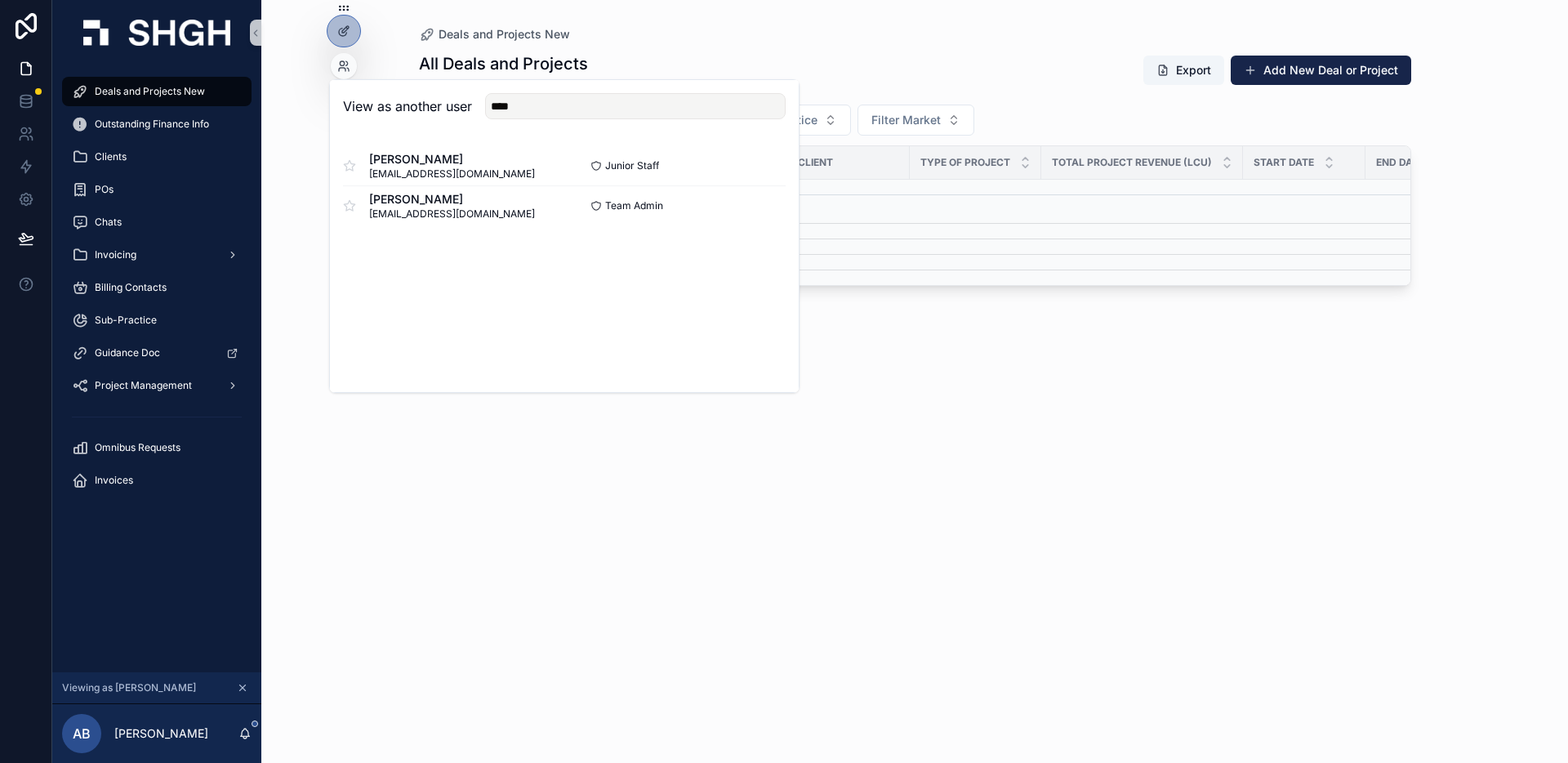
click at [700, 317] on div "View as another user **** Luke Betham lbetham@stonehaven.uk.com Junior Staff Se…" at bounding box center [564, 236] width 470 height 314
click at [760, 206] on button "Select" at bounding box center [765, 205] width 42 height 24
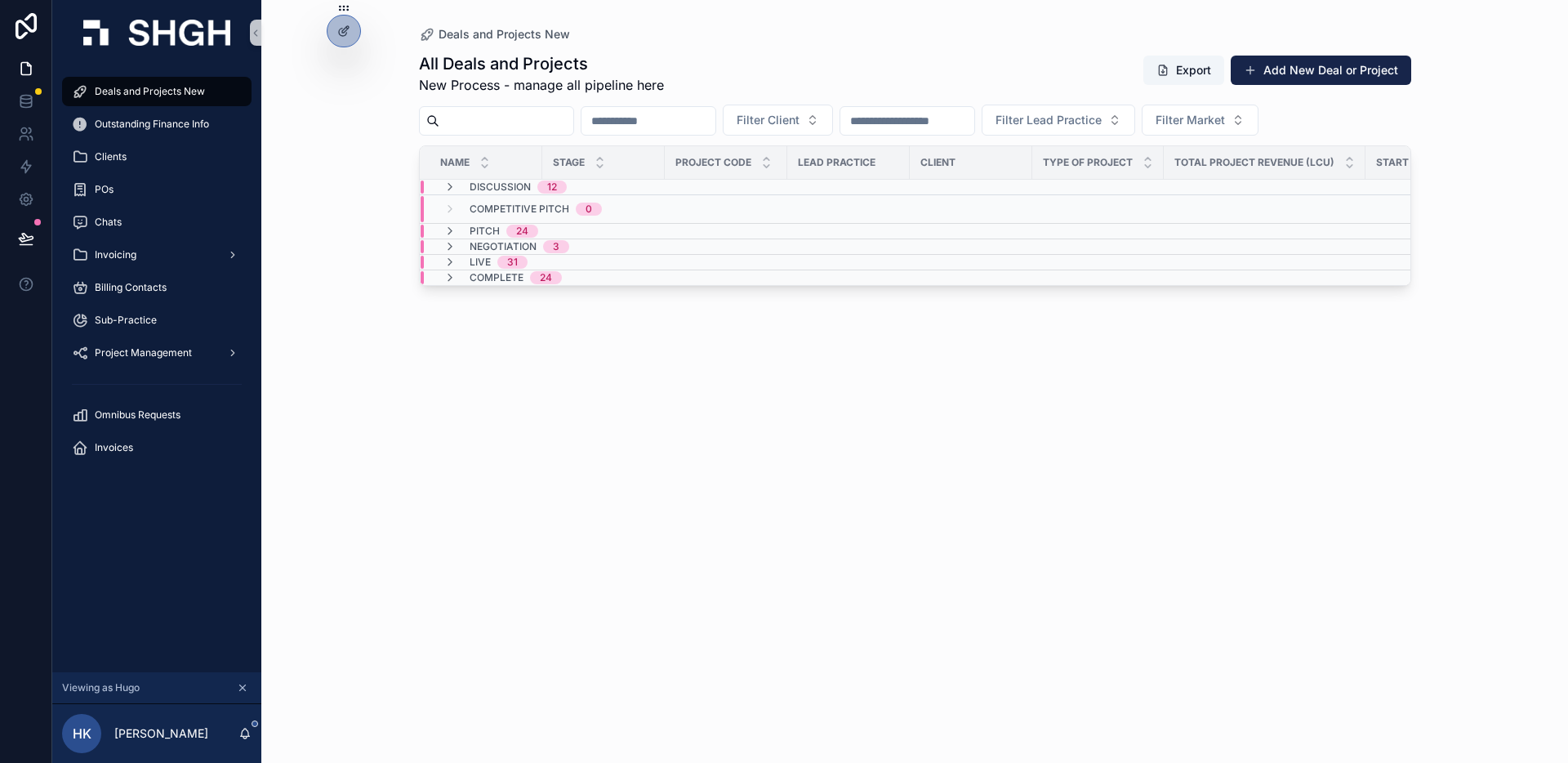
click at [984, 539] on div "All Deals and Projects New Process - manage all pipeline here Export Add New De…" at bounding box center [915, 393] width 992 height 700
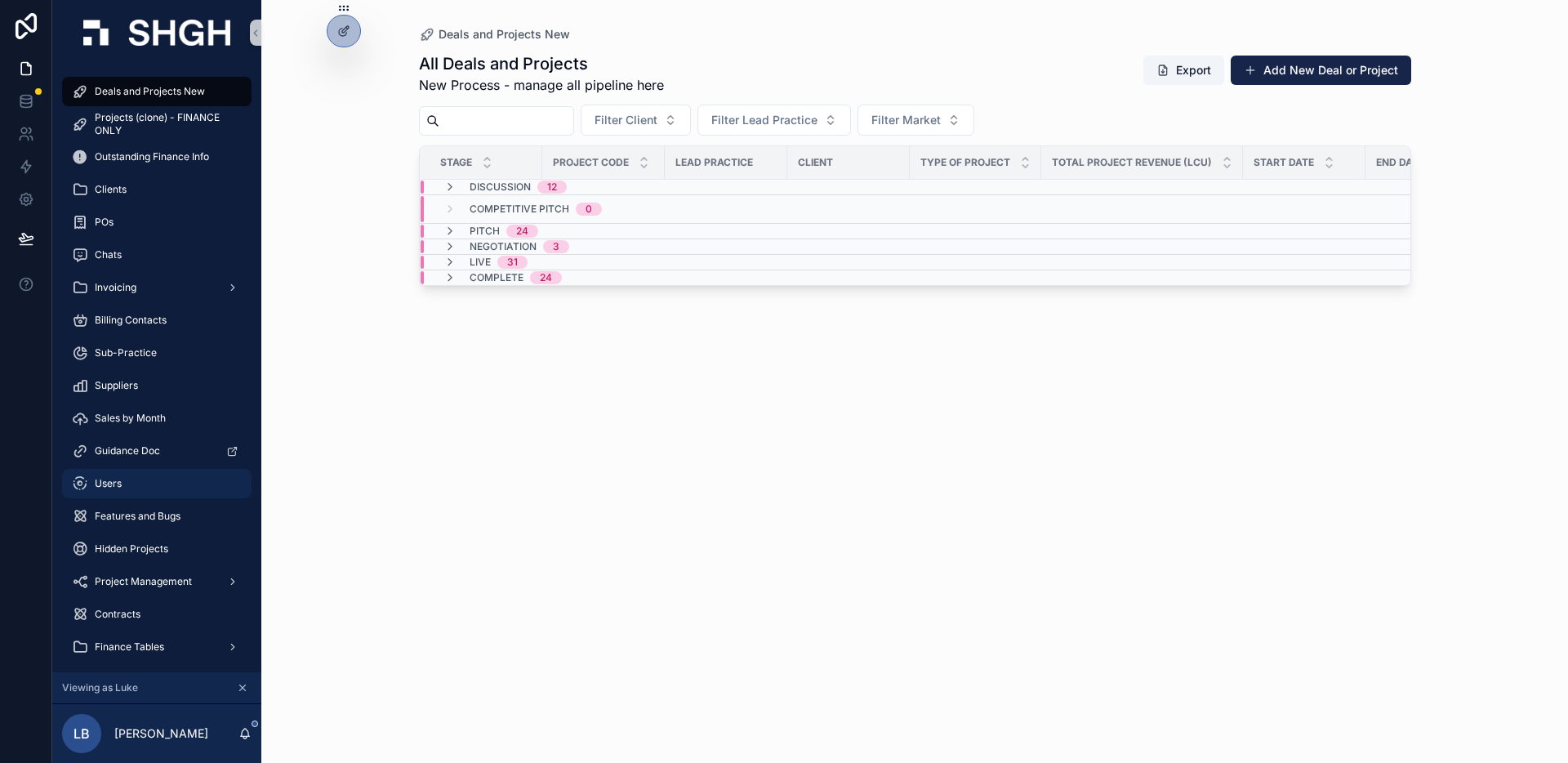
click at [160, 476] on div "Users" at bounding box center [156, 483] width 170 height 26
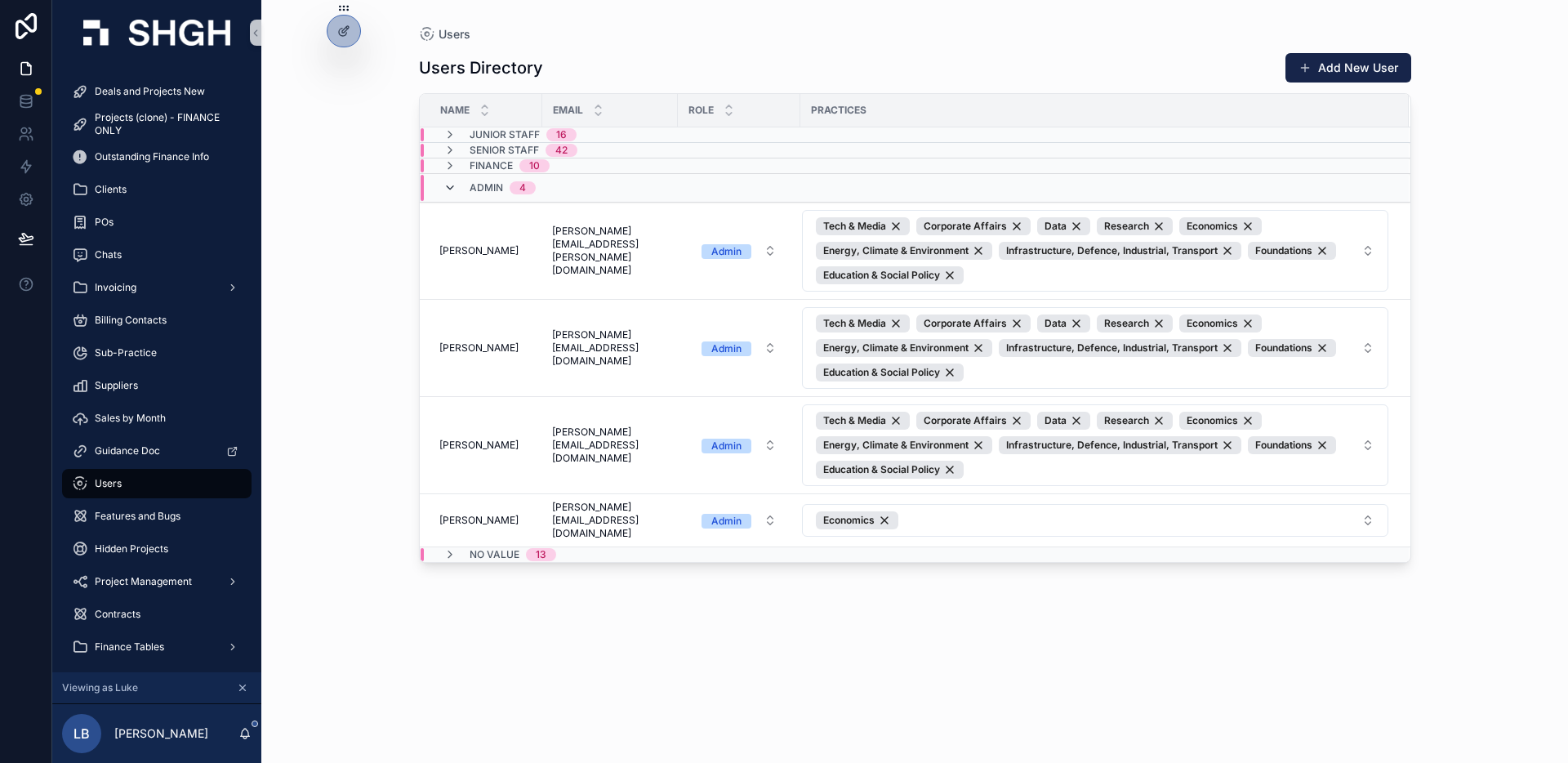
click at [448, 186] on icon "scrollable content" at bounding box center [450, 188] width 13 height 13
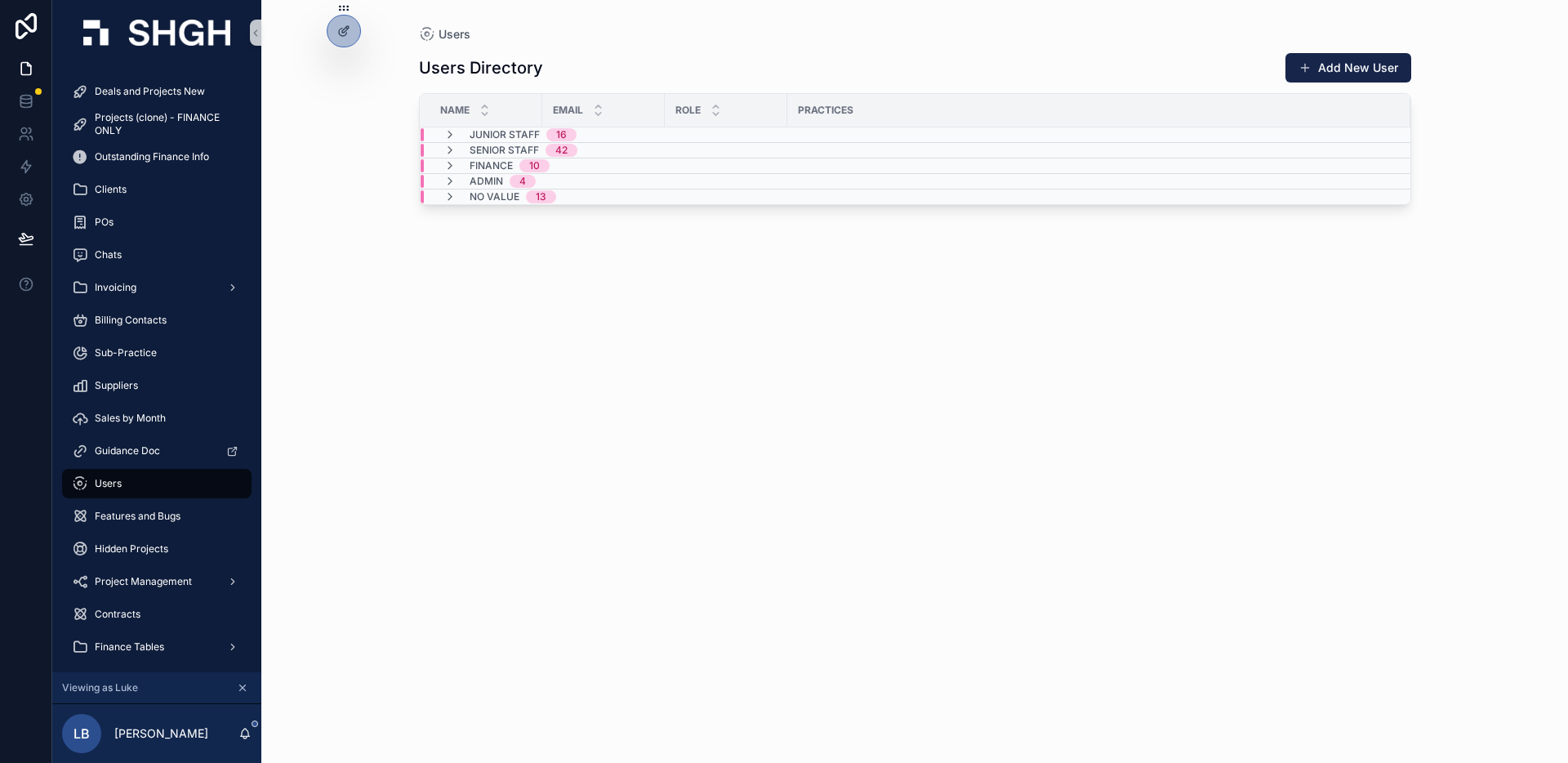
click at [475, 143] on td "Senior Staff 42" at bounding box center [603, 151] width 368 height 16
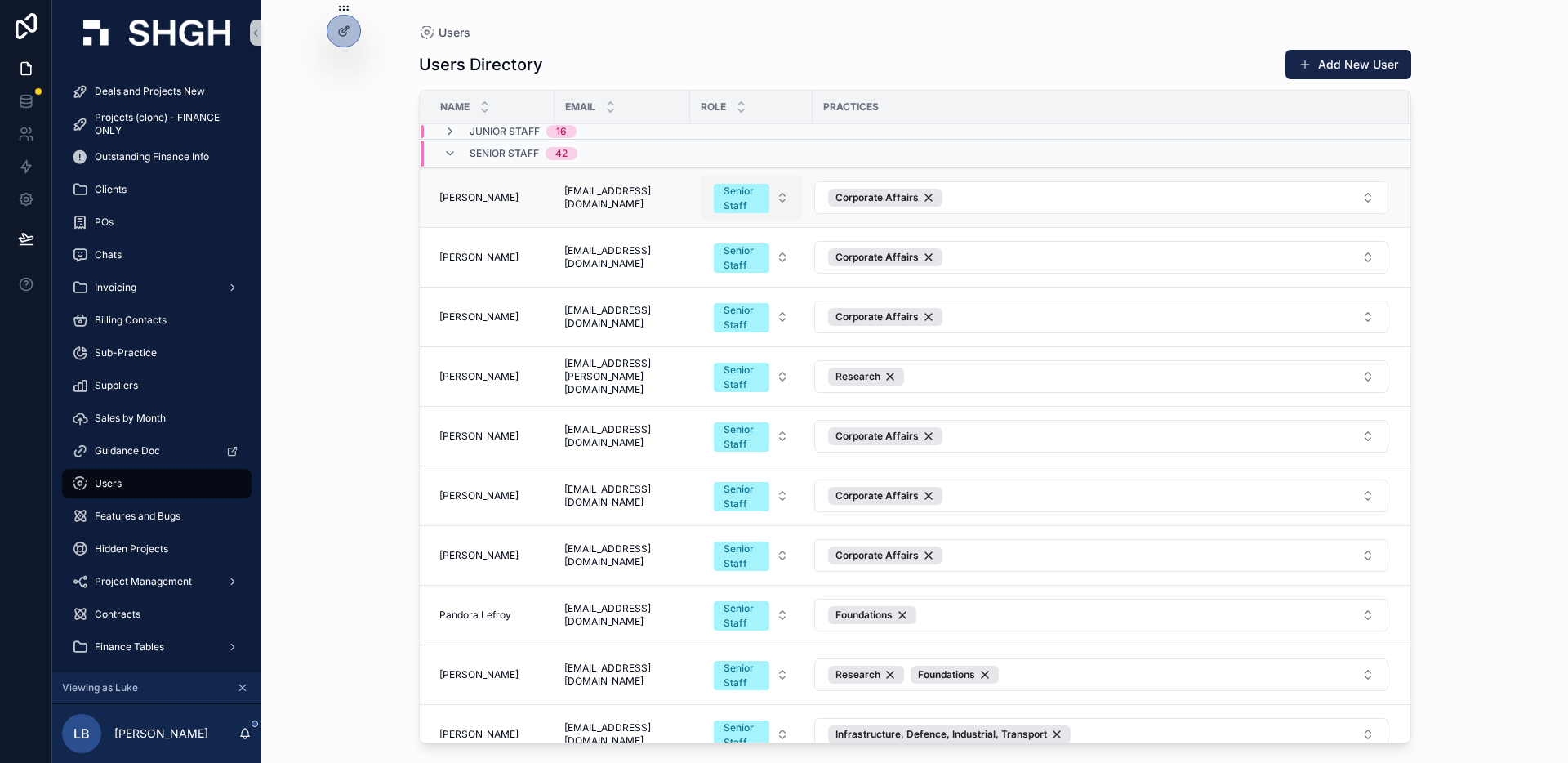
click at [776, 198] on button "Senior Staff" at bounding box center [750, 198] width 101 height 44
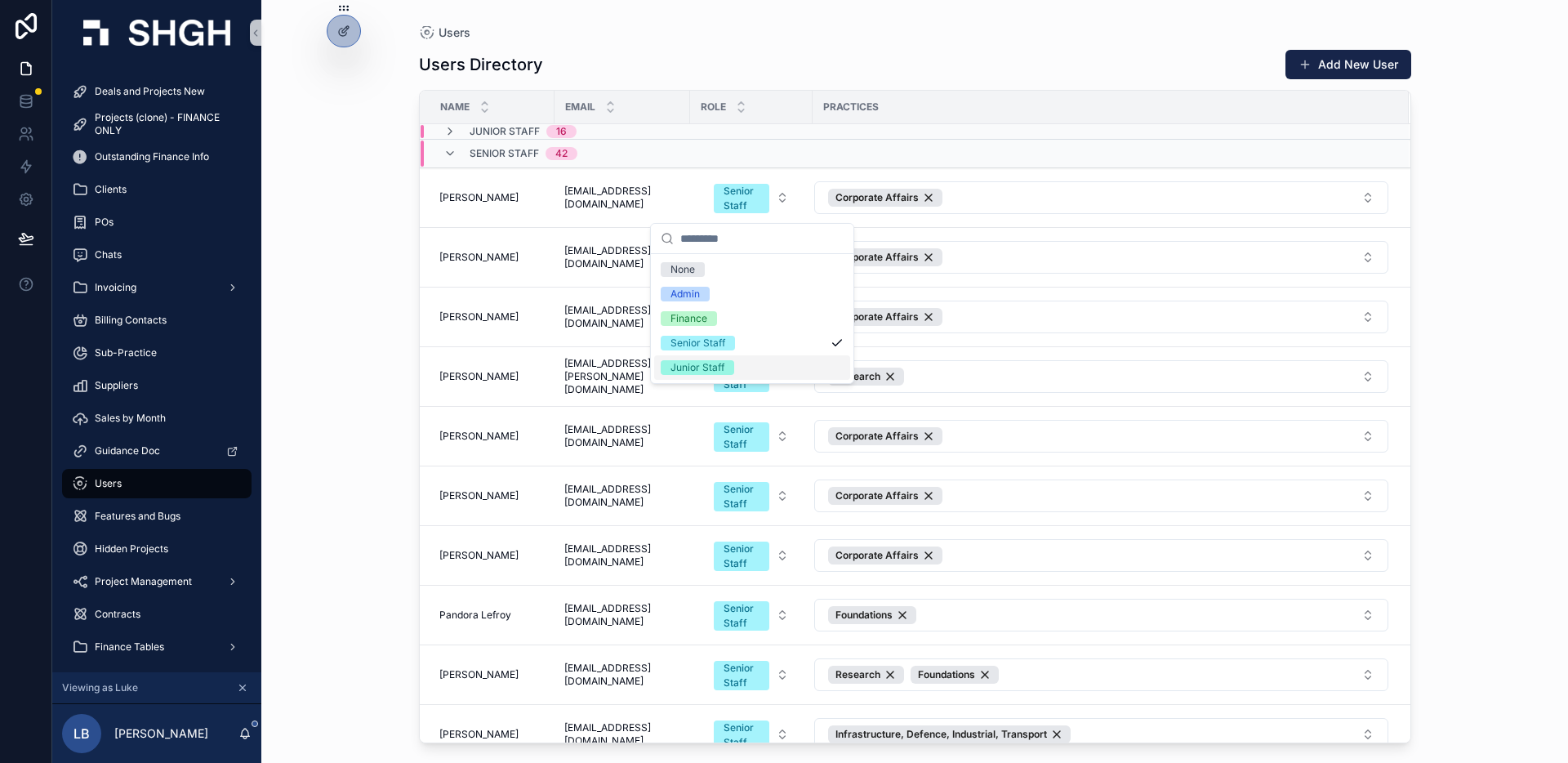
click at [735, 369] on div "Junior Staff" at bounding box center [752, 368] width 196 height 25
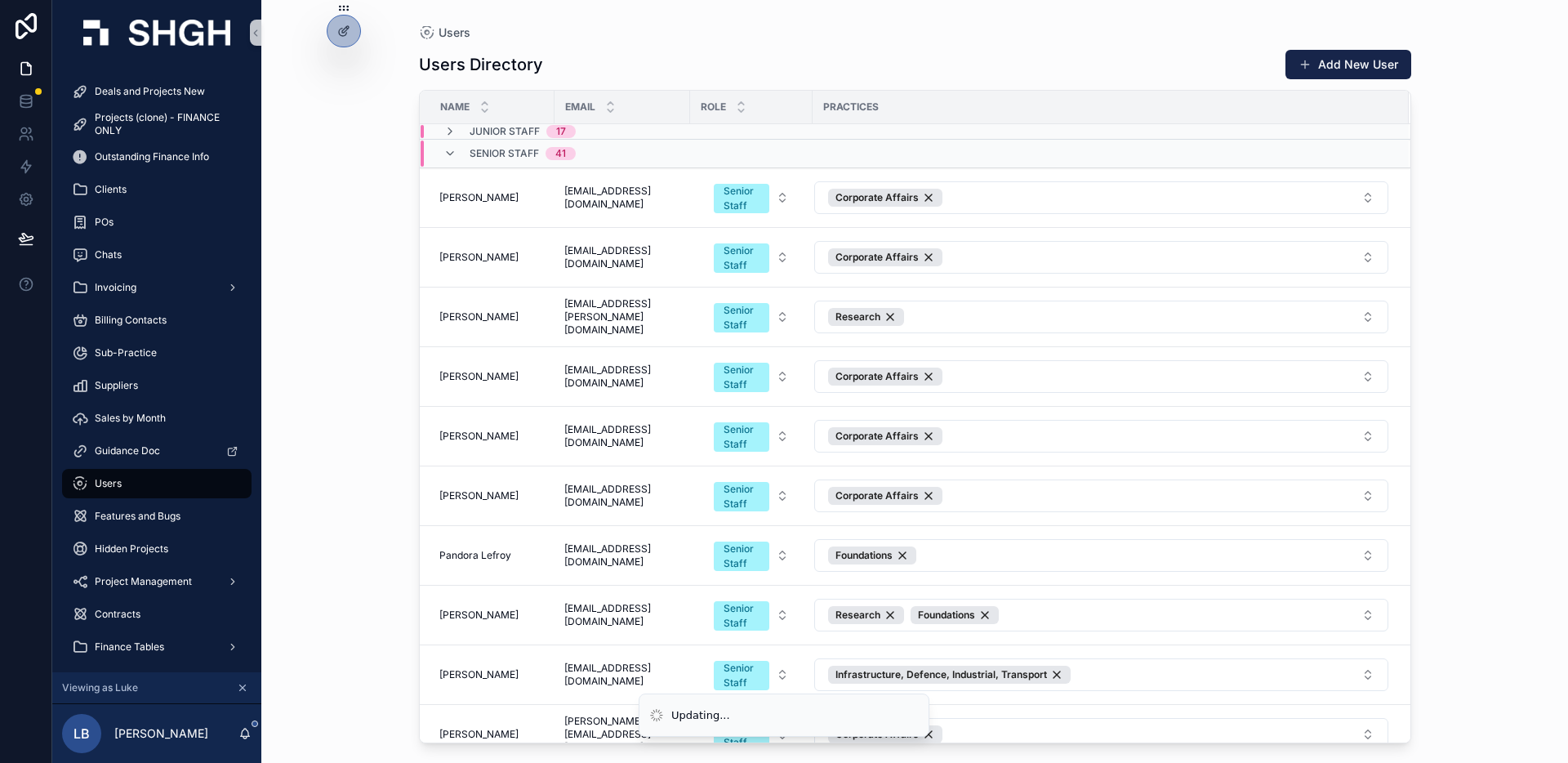
click at [1426, 281] on div "Users Users Directory Add New User Name Email Role Practices Junior Staff 17 Se…" at bounding box center [915, 371] width 1044 height 744
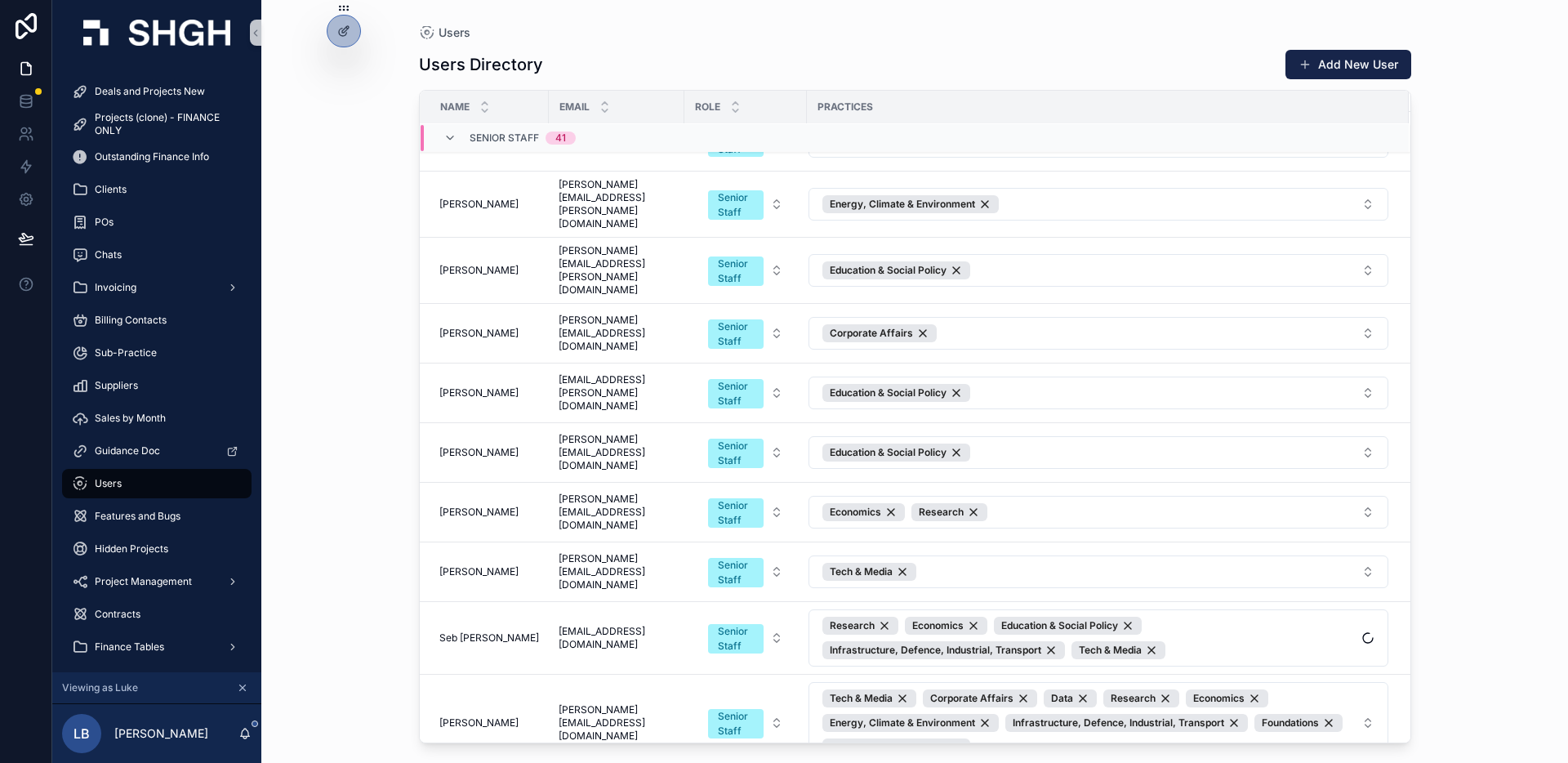
scroll to position [2036, 0]
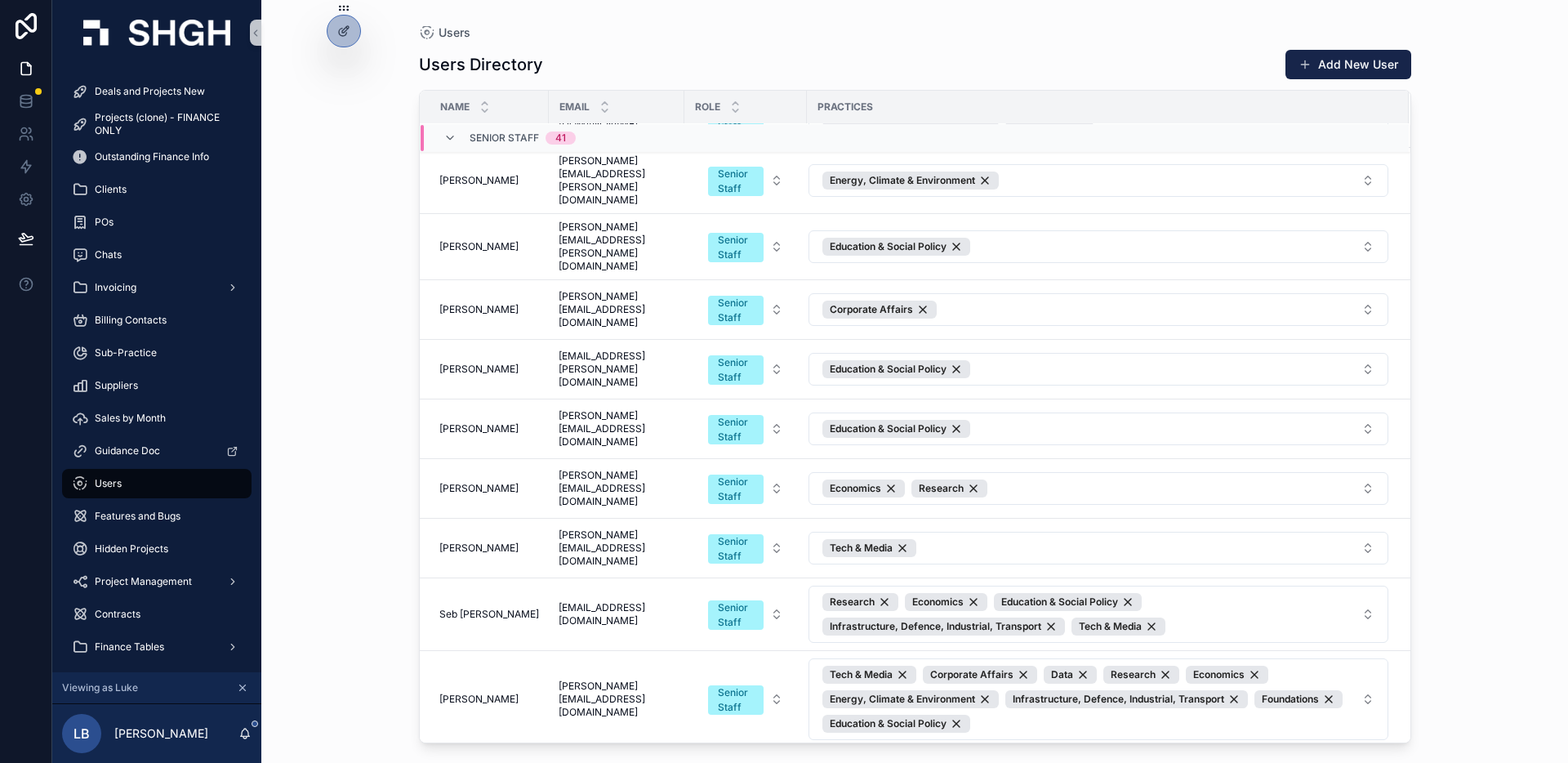
click at [1485, 510] on div "Users Users Directory Add New User Name Email Role Practices Senior Staff 41 [P…" at bounding box center [915, 381] width 1307 height 763
click at [450, 137] on icon "scrollable content" at bounding box center [450, 138] width 13 height 13
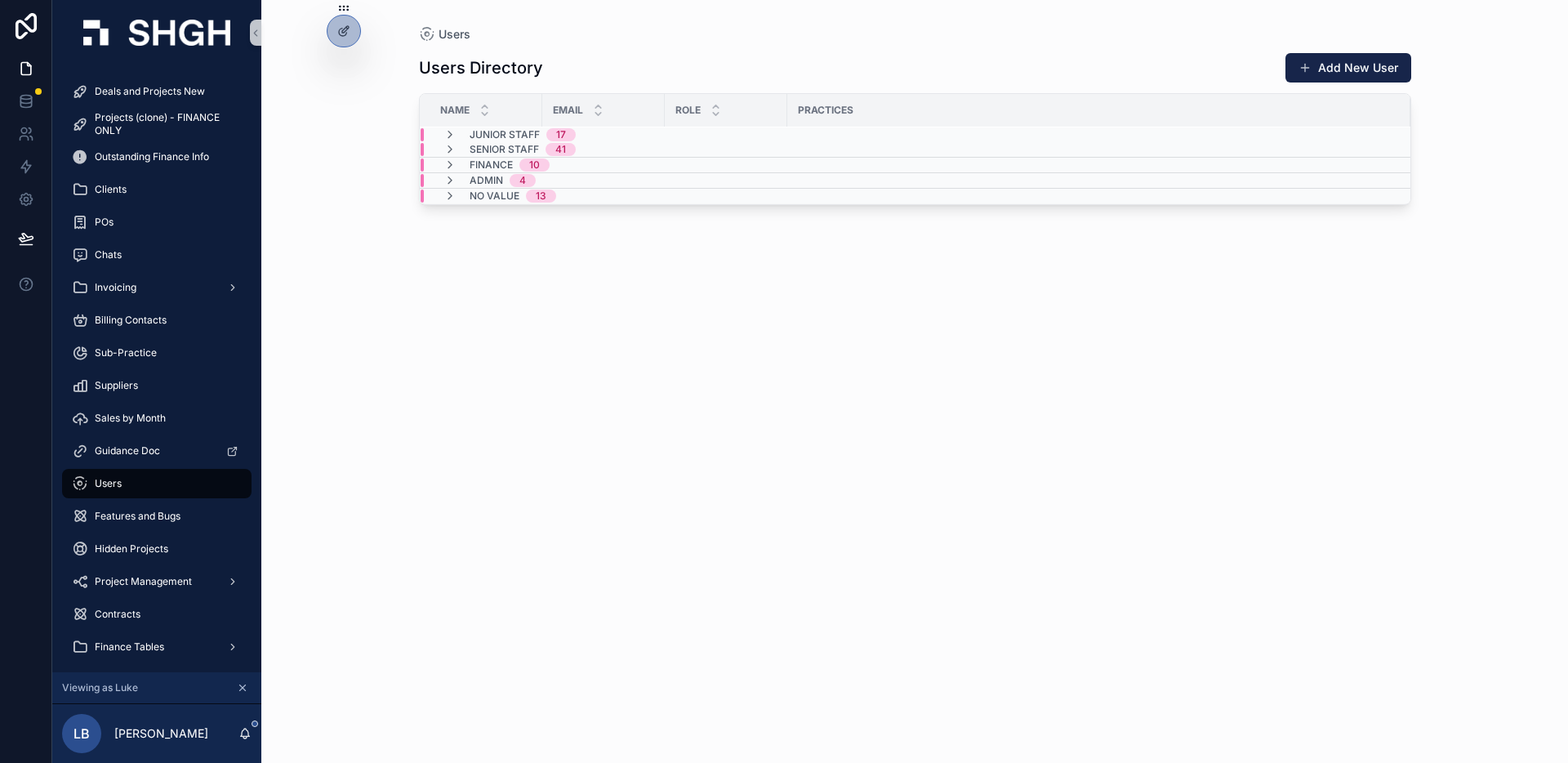
click at [368, 202] on div "Users Users Directory Add New User Name Email Role Practices Junior Staff 17 Se…" at bounding box center [915, 381] width 1307 height 763
click at [360, 237] on div "Users Users Directory Add New User Name Email Role Practices Junior Staff 17 Se…" at bounding box center [915, 381] width 1307 height 763
click at [153, 86] on span "Deals and Projects New" at bounding box center [149, 91] width 110 height 13
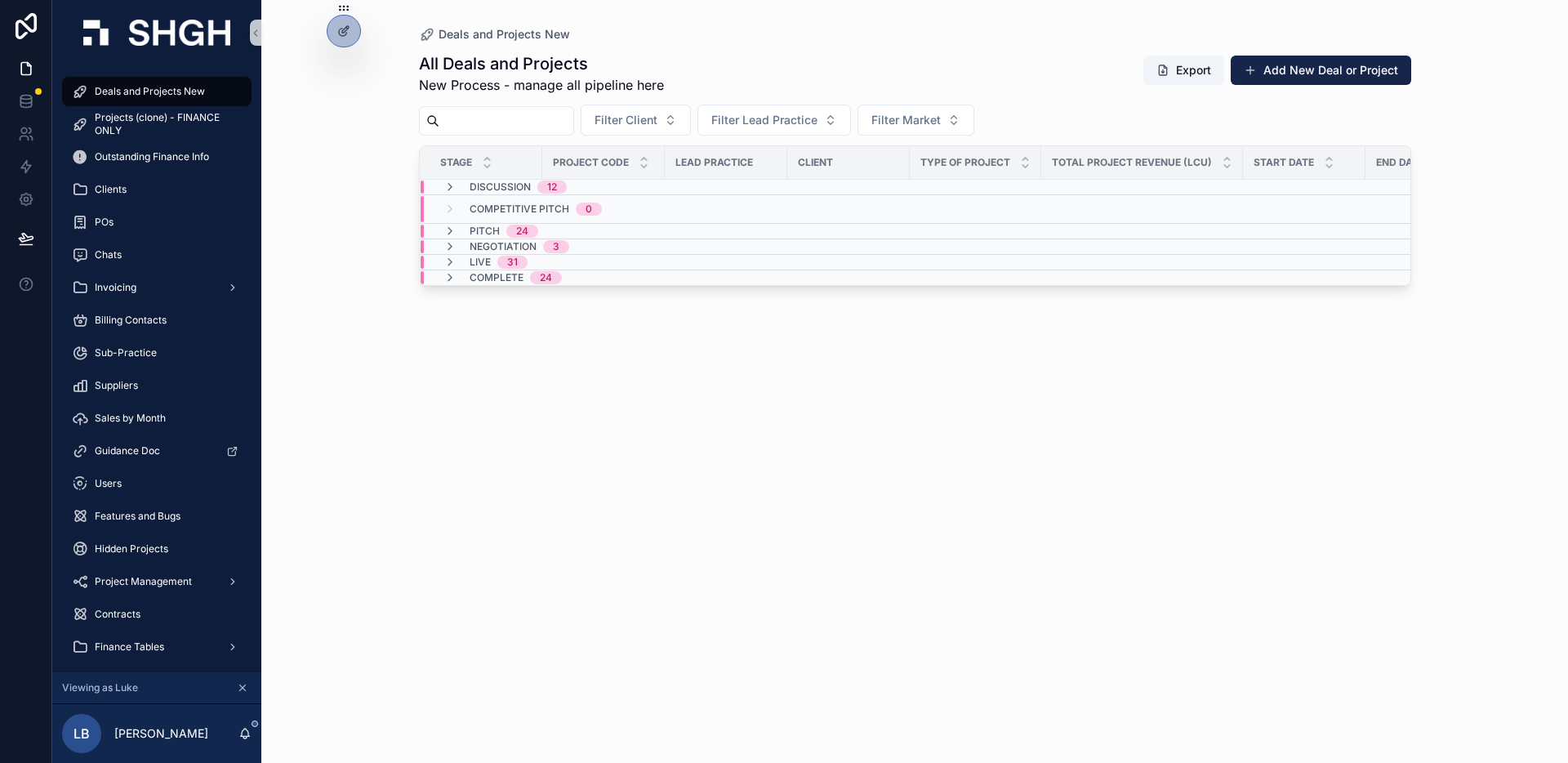
click at [400, 478] on div "Deals and Projects New All Deals and Projects New Process - manage all pipeline…" at bounding box center [915, 371] width 1044 height 744
click at [362, 401] on div "Deals and Projects New All Deals and Projects New Process - manage all pipeline…" at bounding box center [915, 381] width 1307 height 763
